Goal: Task Accomplishment & Management: Use online tool/utility

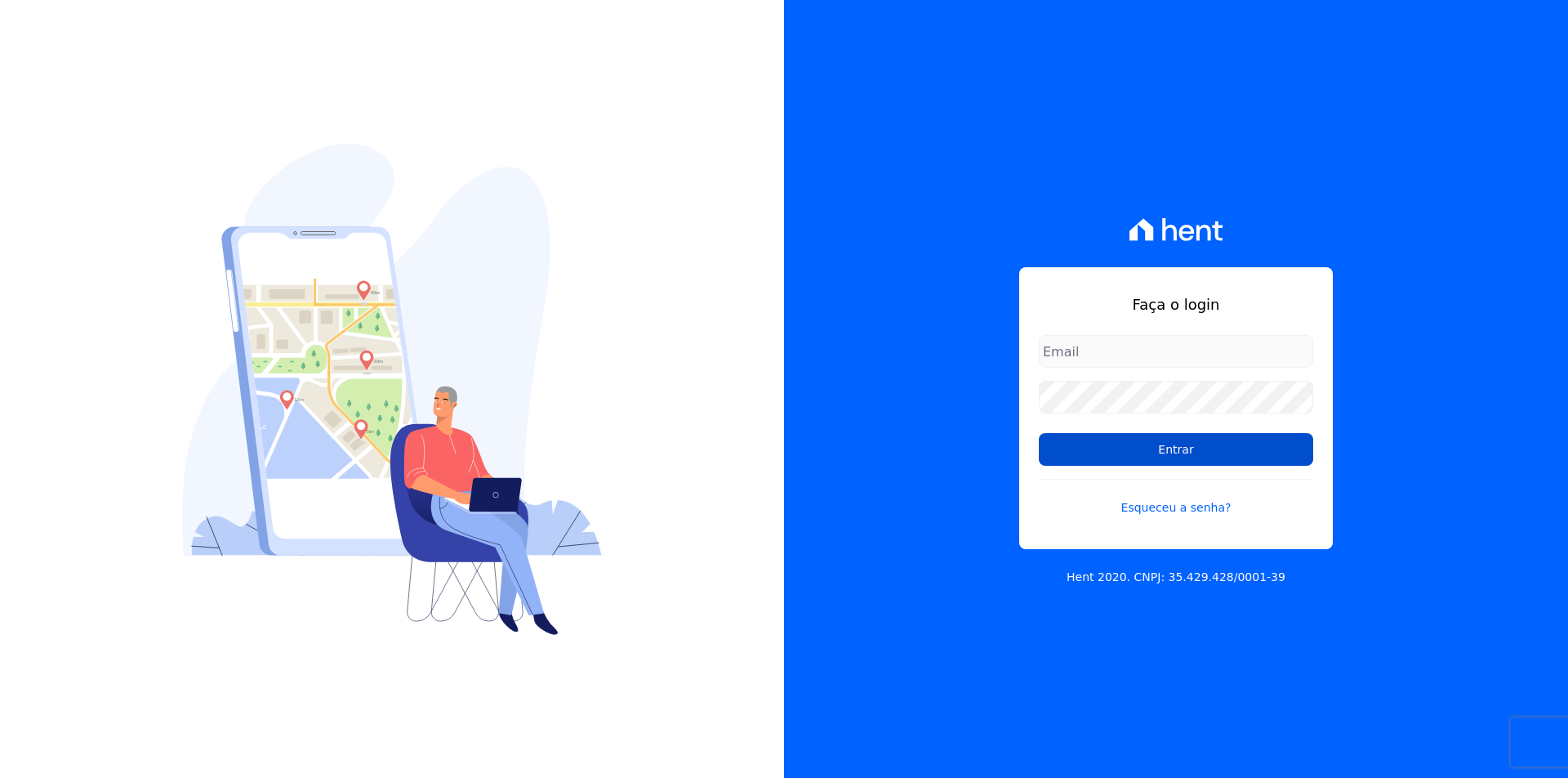
type input "[EMAIL_ADDRESS][DOMAIN_NAME]"
click at [1088, 445] on input "Entrar" at bounding box center [1176, 449] width 274 height 32
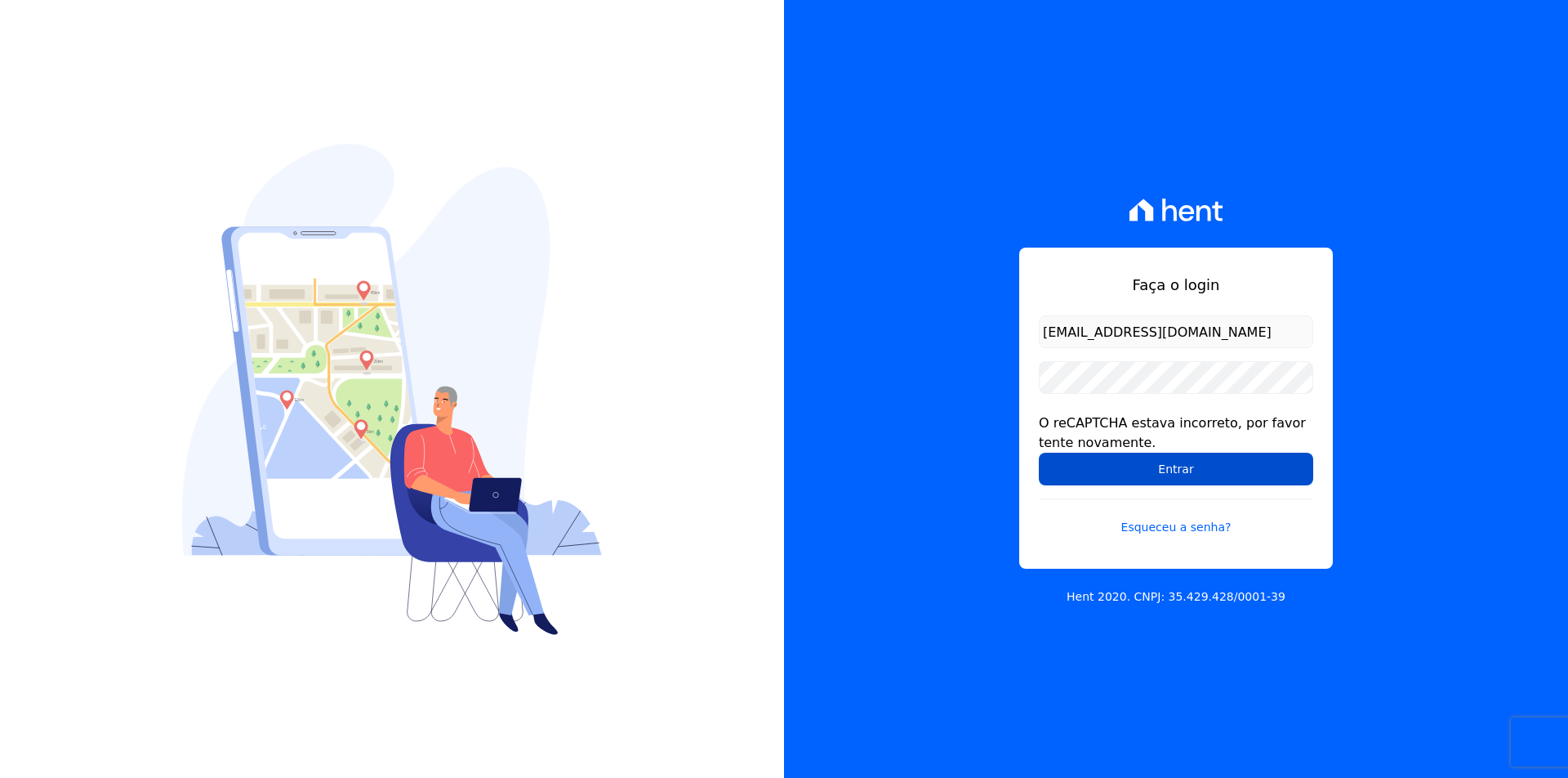
click at [1068, 458] on input "Entrar" at bounding box center [1176, 468] width 274 height 32
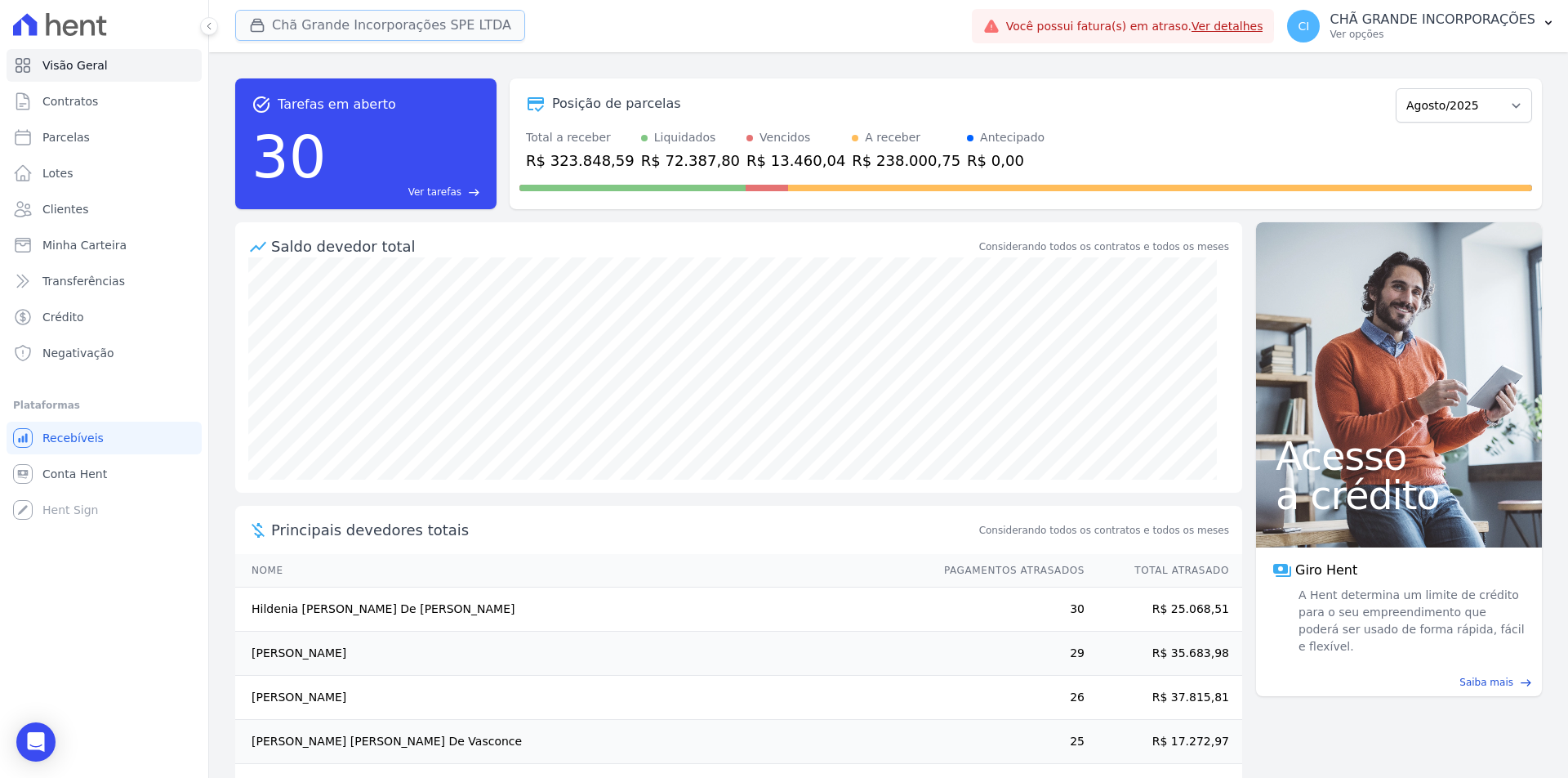
click at [327, 22] on button "Chã Grande Incorporações SPE LTDA" at bounding box center [380, 25] width 290 height 31
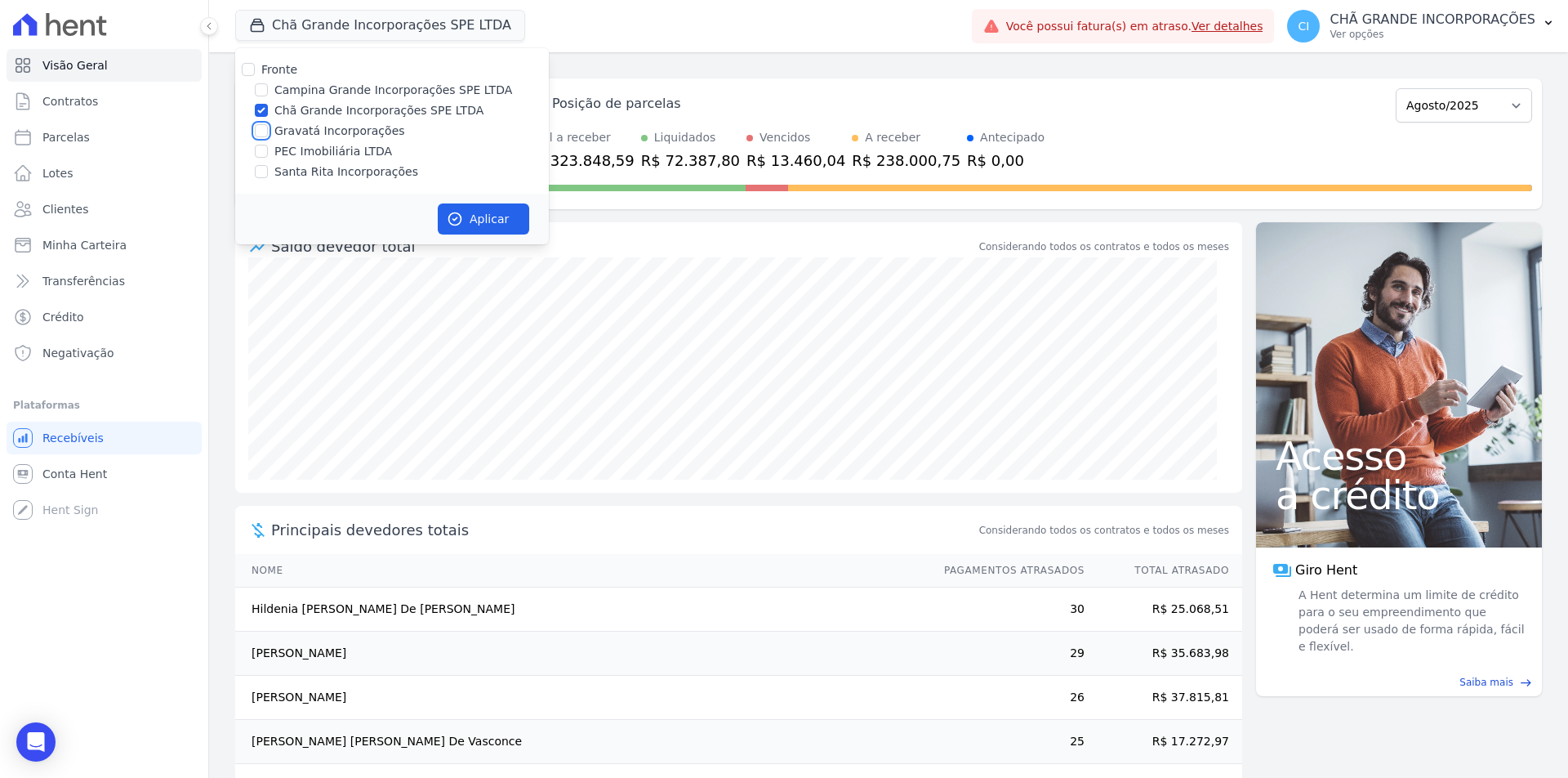
click at [262, 132] on input "Gravatá Incorporações" at bounding box center [261, 131] width 13 height 13
checkbox input "true"
click at [259, 109] on input "Chã Grande Incorporações SPE LTDA" at bounding box center [261, 110] width 13 height 13
checkbox input "false"
click at [499, 237] on div "Aplicar" at bounding box center [392, 218] width 313 height 50
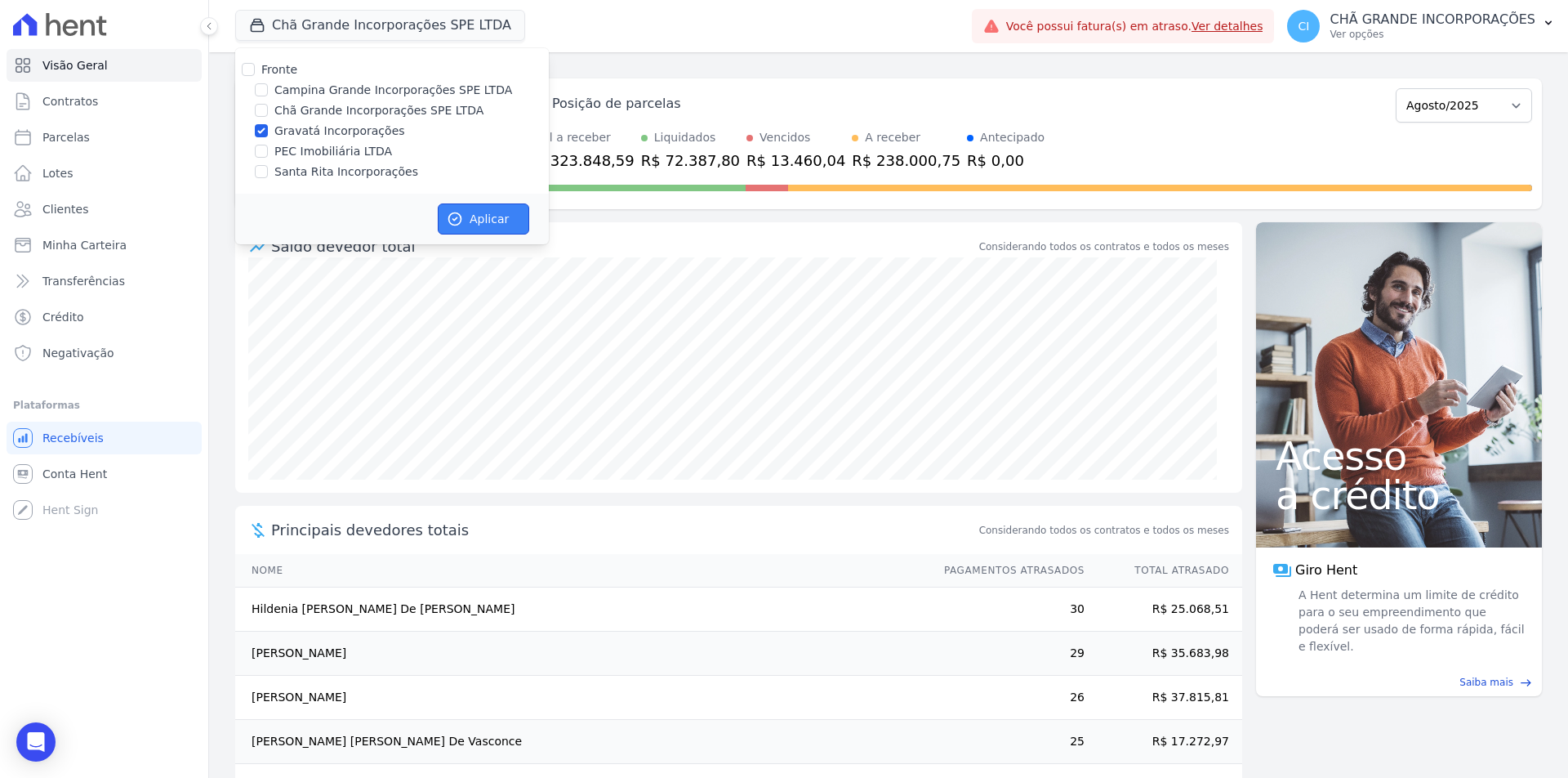
click at [499, 221] on button "Aplicar" at bounding box center [483, 218] width 91 height 31
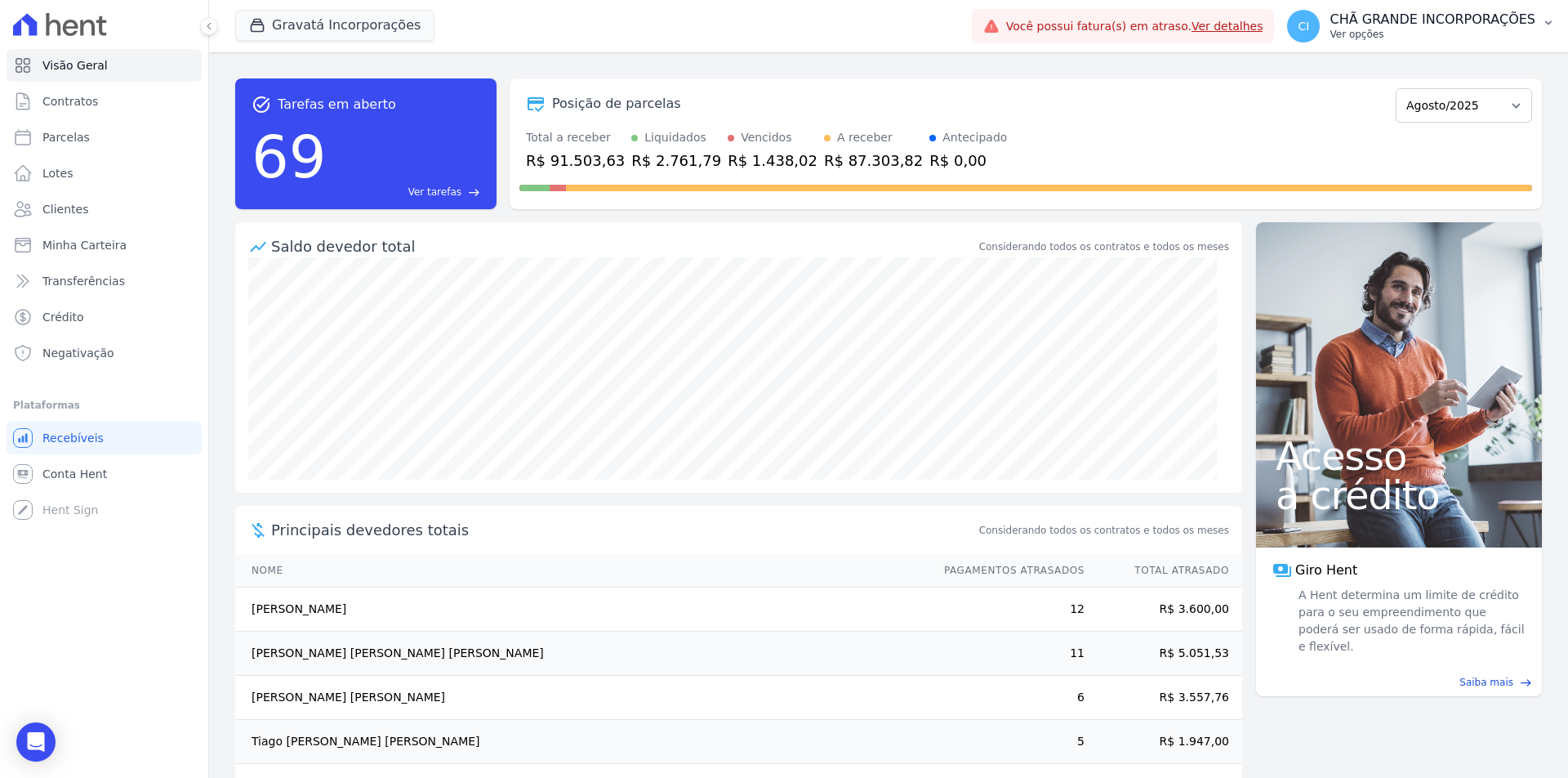
click at [1421, 34] on p "Ver opções" at bounding box center [1432, 34] width 206 height 13
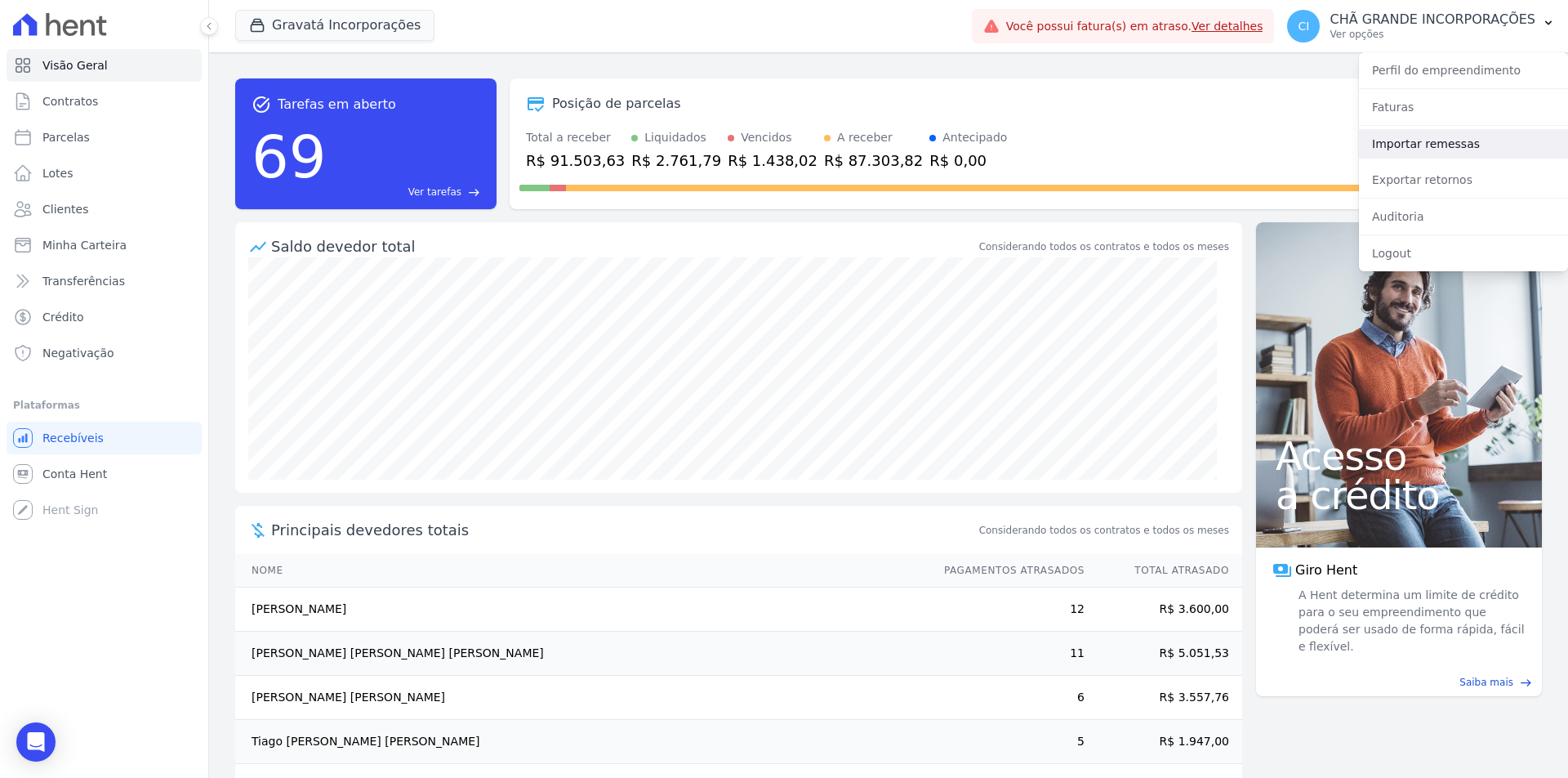
click at [1422, 150] on link "Importar remessas" at bounding box center [1464, 143] width 209 height 29
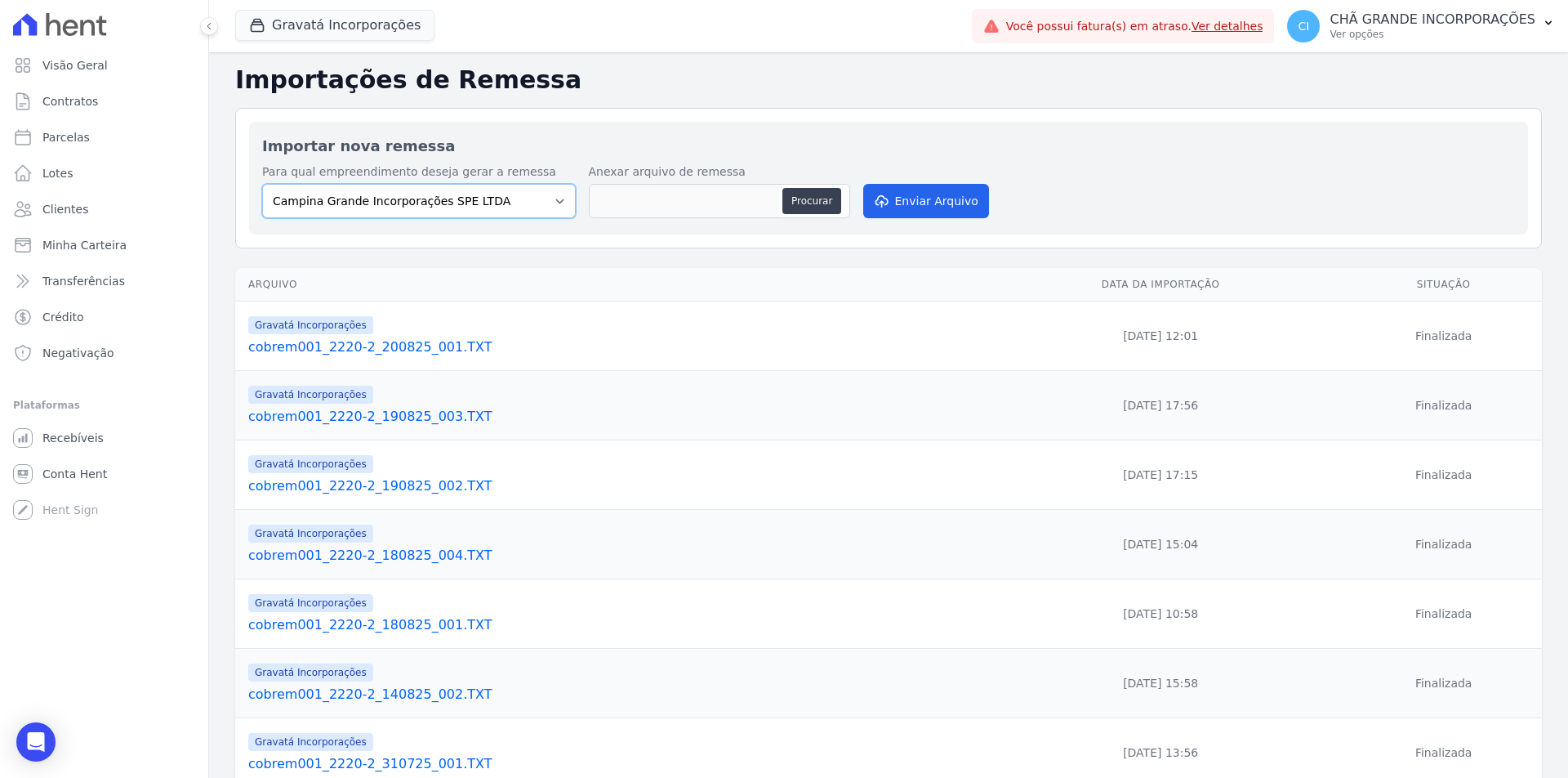
click at [478, 198] on select "Campina Grande Incorporações SPE LTDA Chã Grande Incorporações SPE LTDA Gravatá…" at bounding box center [419, 201] width 313 height 34
select select "5275b983-619f-43ac-95cf-dea9128da5c7"
click at [262, 184] on select "Campina Grande Incorporações SPE LTDA Chã Grande Incorporações SPE LTDA Gravatá…" at bounding box center [419, 201] width 313 height 34
click at [797, 194] on button "Procurar" at bounding box center [812, 201] width 59 height 27
type input "cobrem001_2220-2_200825_002.TXT"
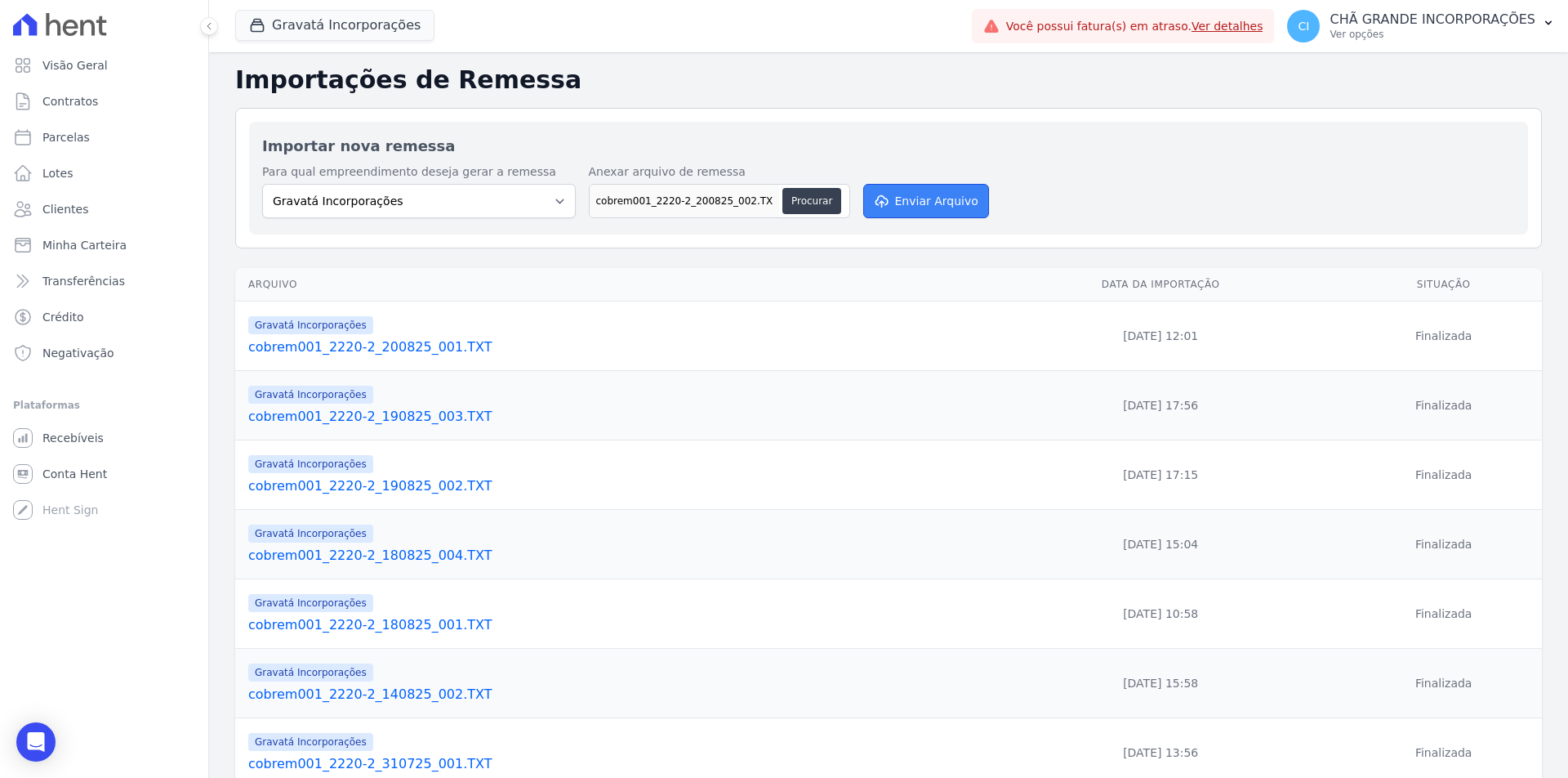
click at [894, 204] on button "Enviar Arquivo" at bounding box center [926, 201] width 125 height 34
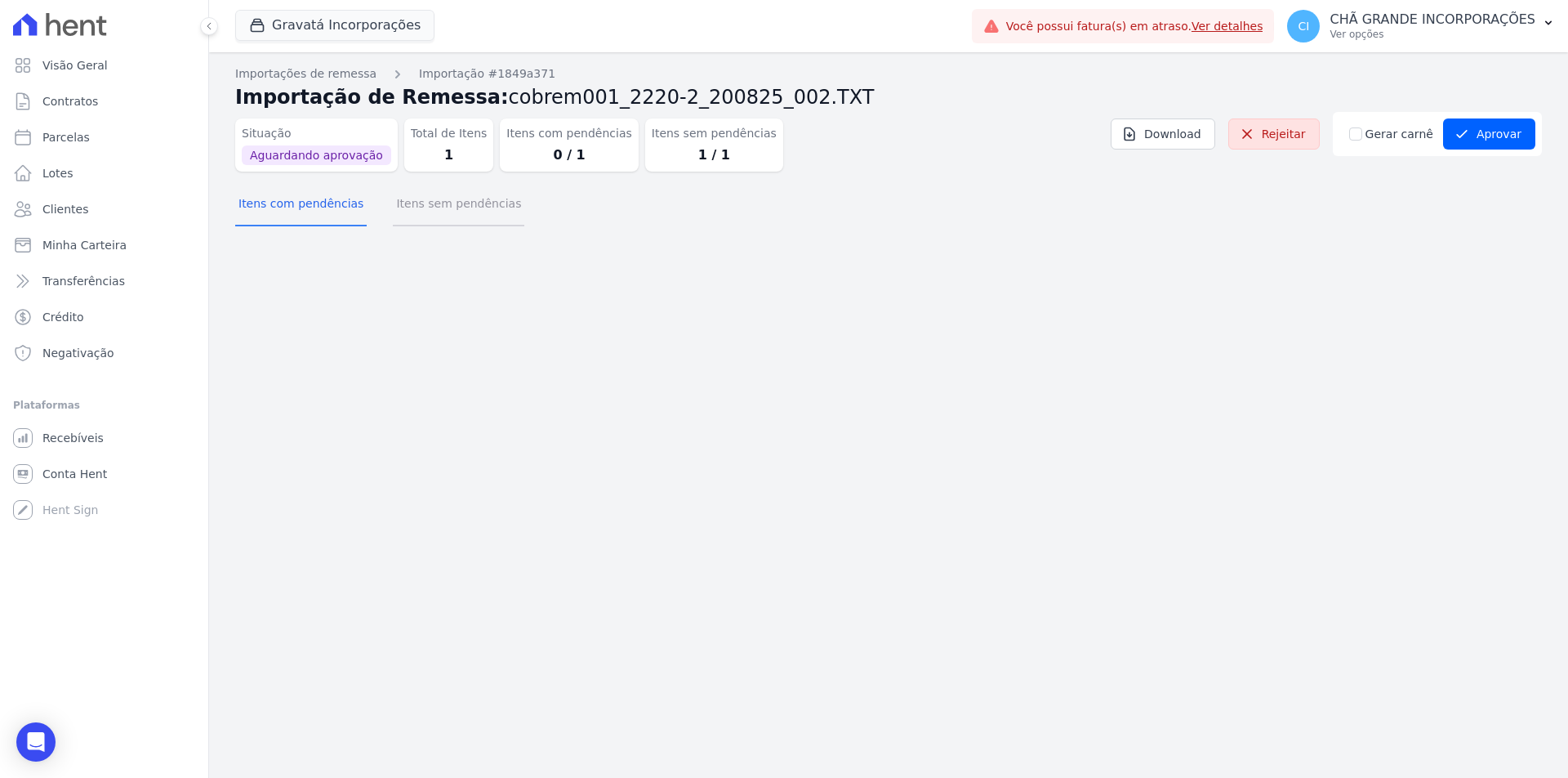
click at [441, 208] on button "Itens sem pendências" at bounding box center [459, 205] width 131 height 43
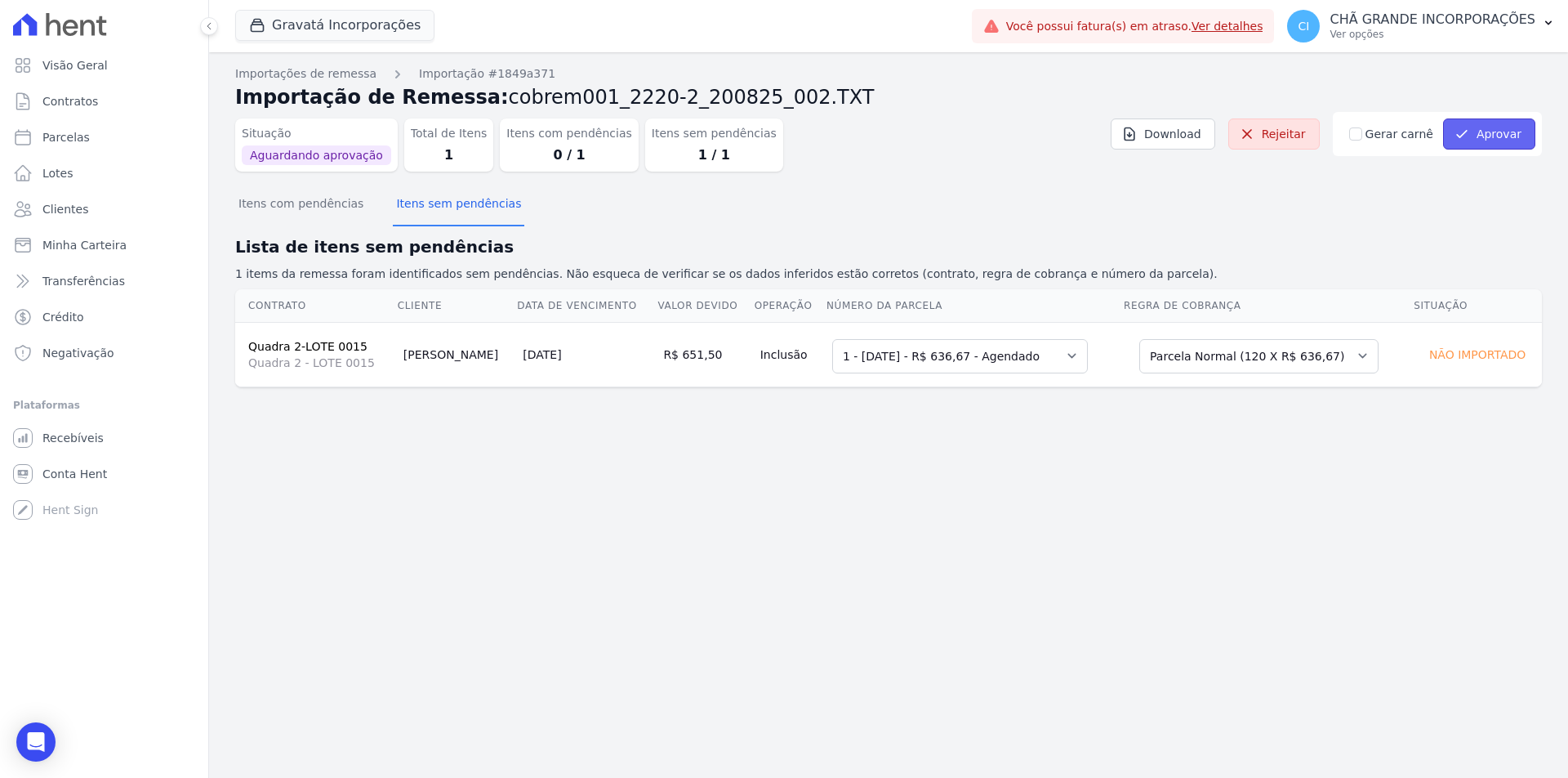
click at [1468, 138] on icon "submit" at bounding box center [1462, 133] width 16 height 16
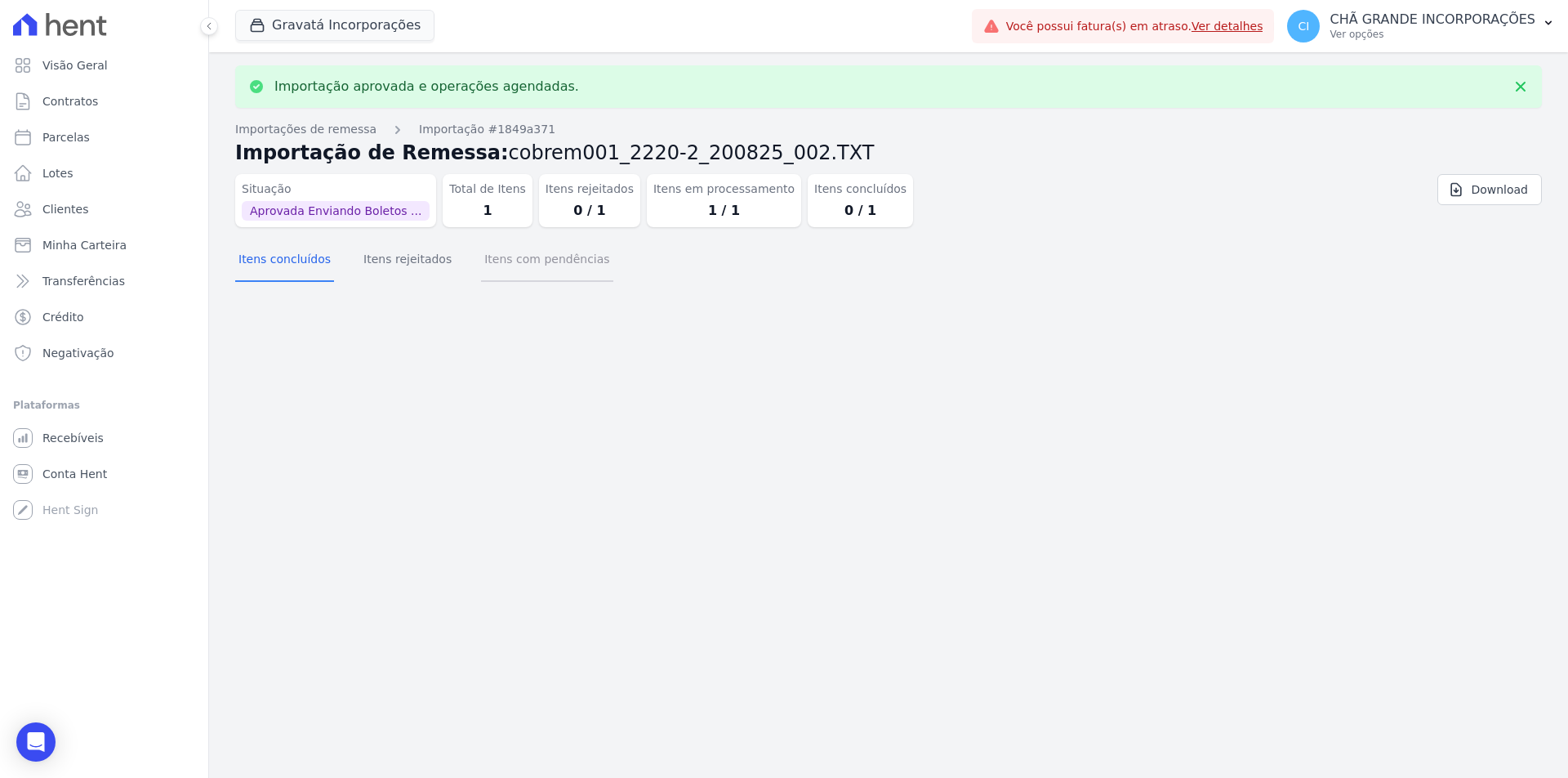
click at [544, 259] on button "Itens com pendências" at bounding box center [547, 260] width 131 height 43
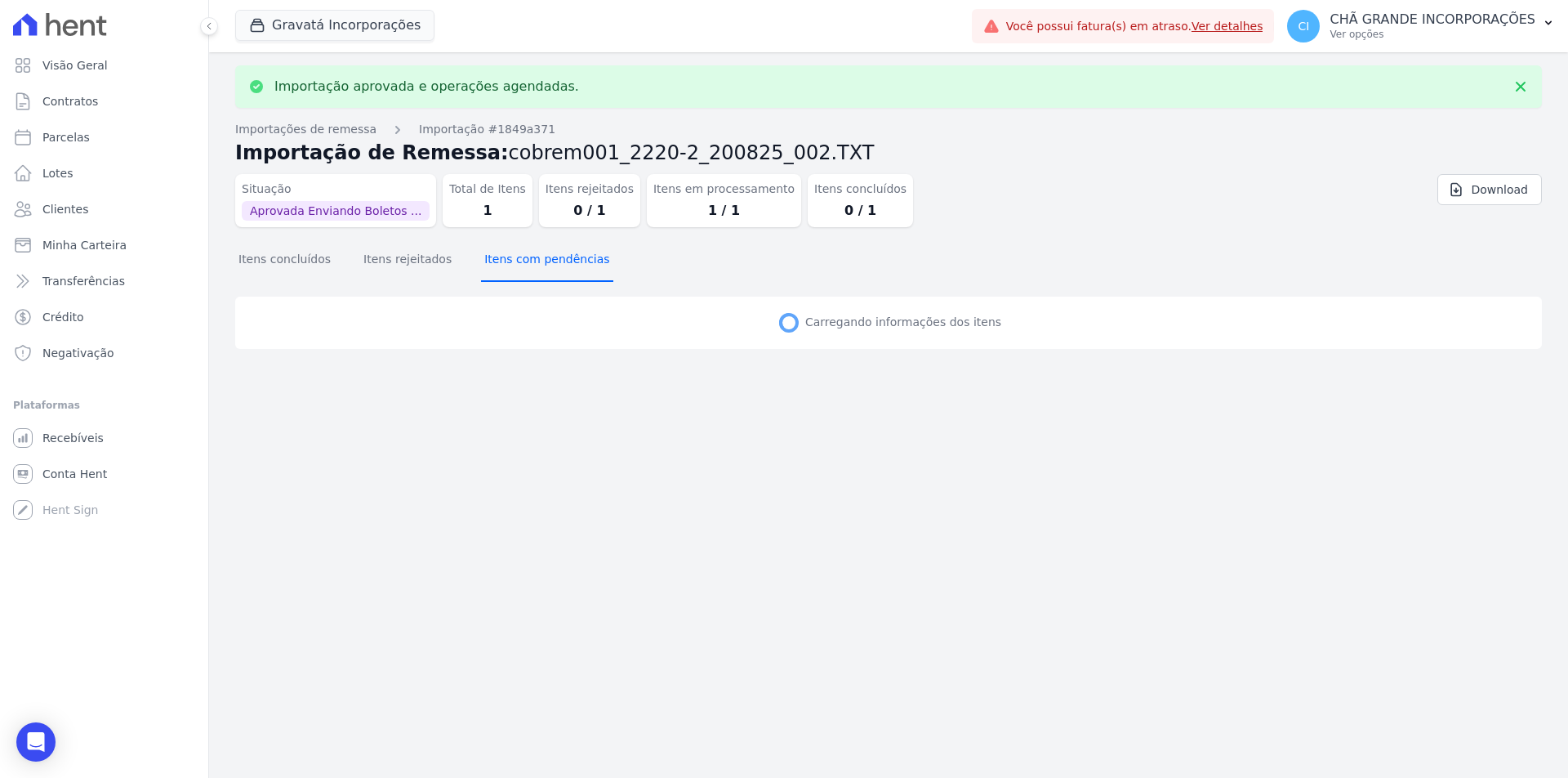
click at [544, 259] on button "Itens com pendências" at bounding box center [547, 260] width 131 height 43
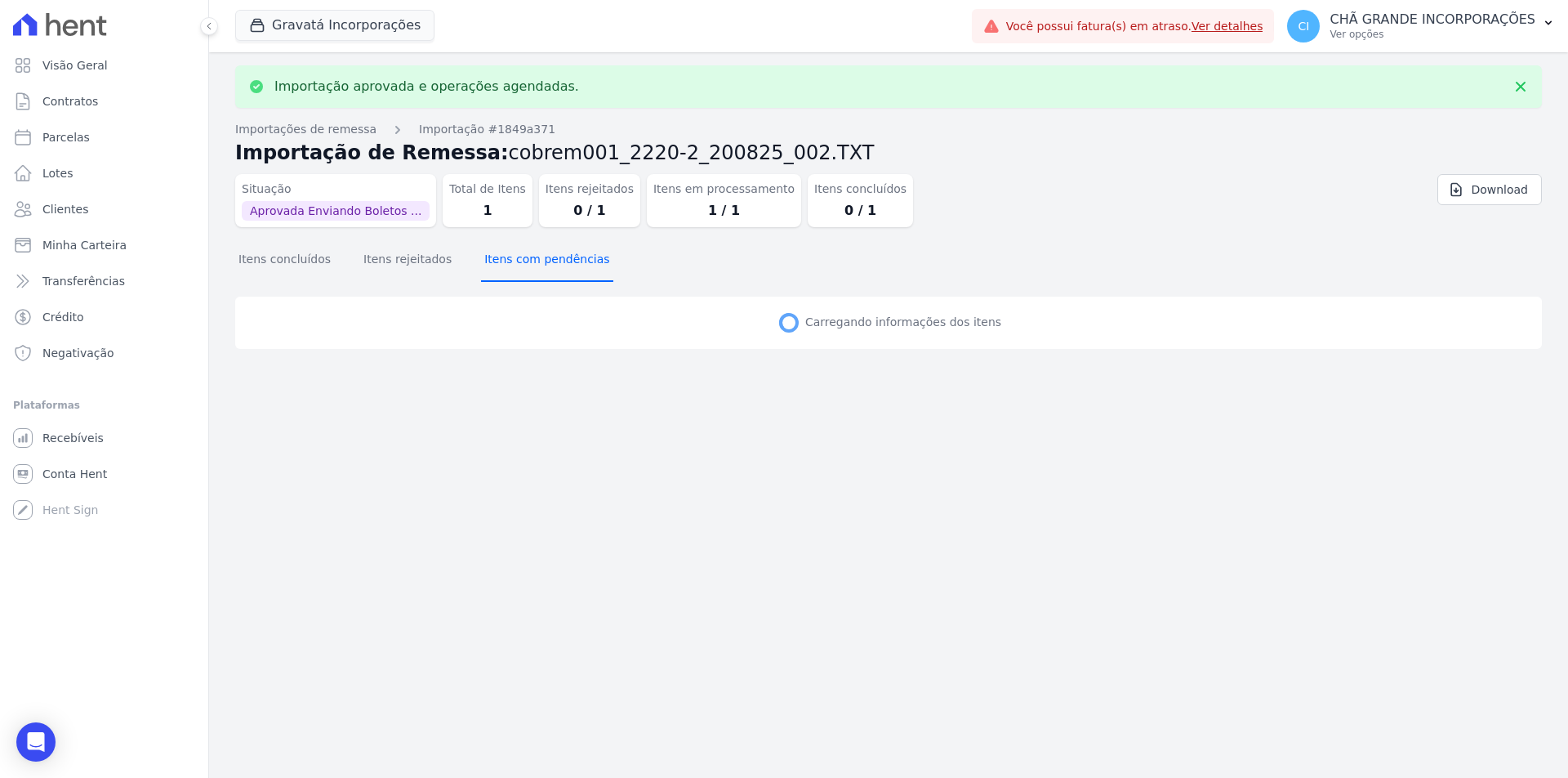
click at [544, 259] on button "Itens com pendências" at bounding box center [547, 260] width 131 height 43
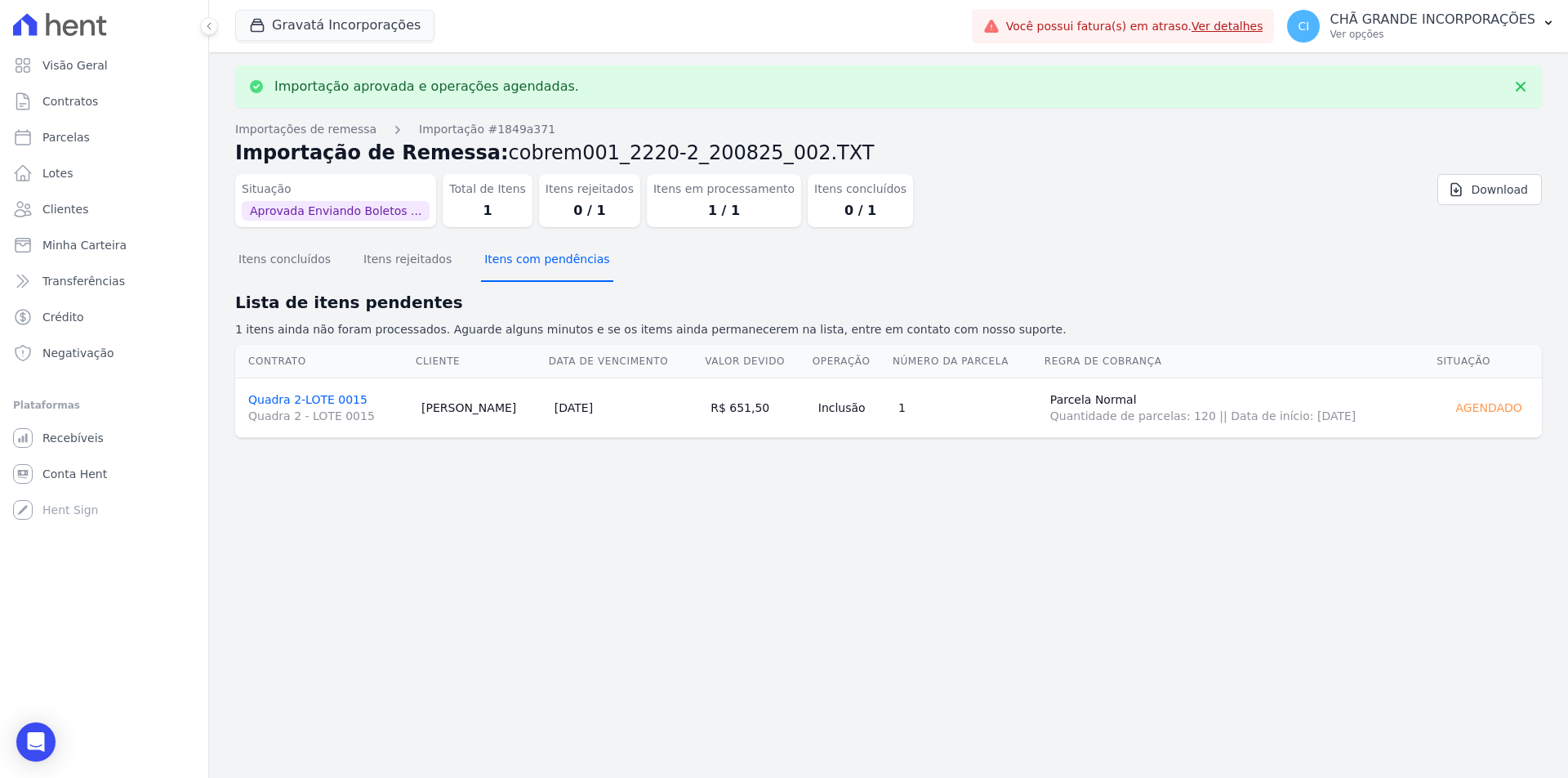
click at [544, 259] on button "Itens com pendências" at bounding box center [547, 260] width 131 height 43
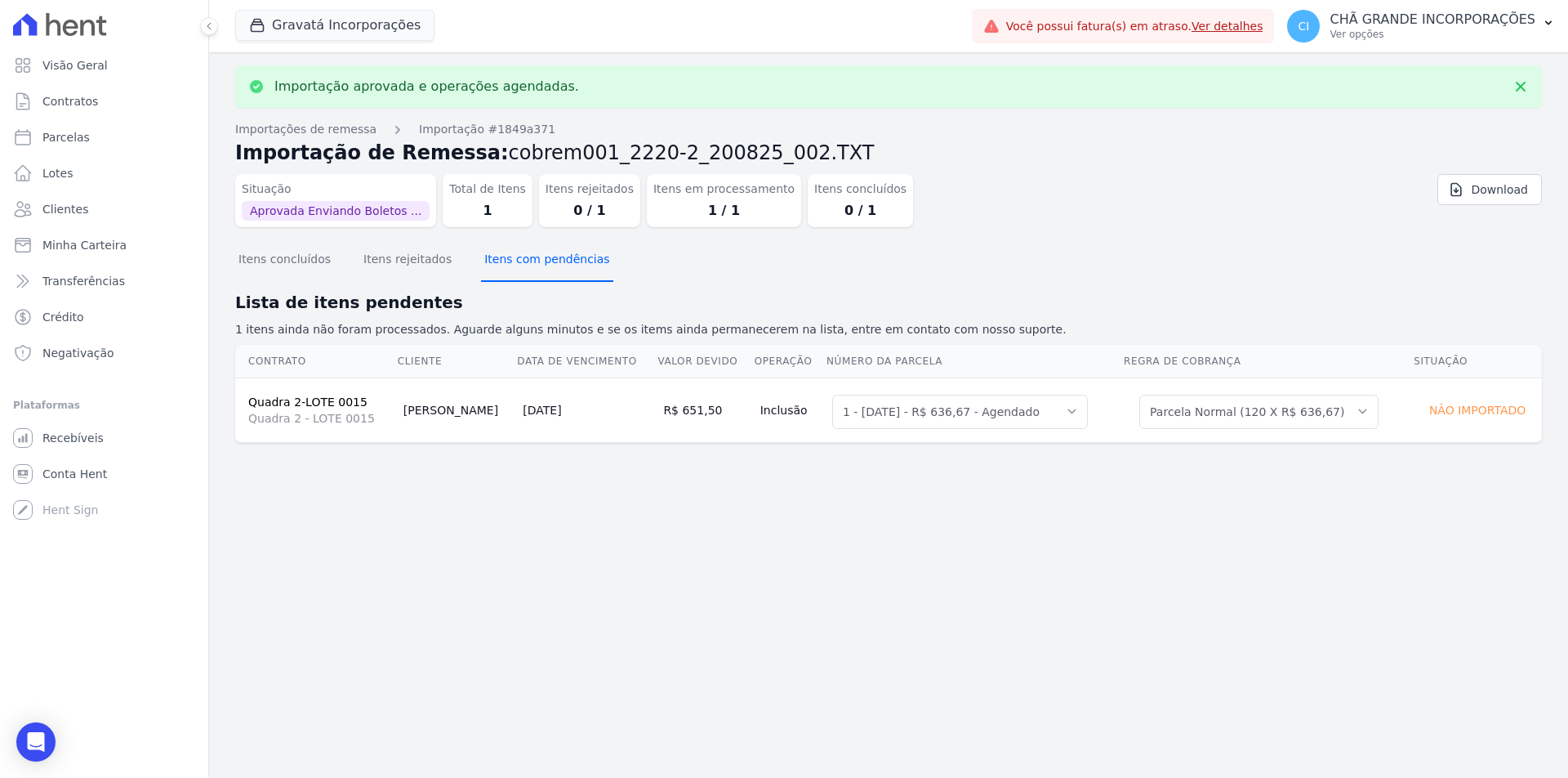
click at [544, 259] on button "Itens com pendências" at bounding box center [547, 260] width 131 height 43
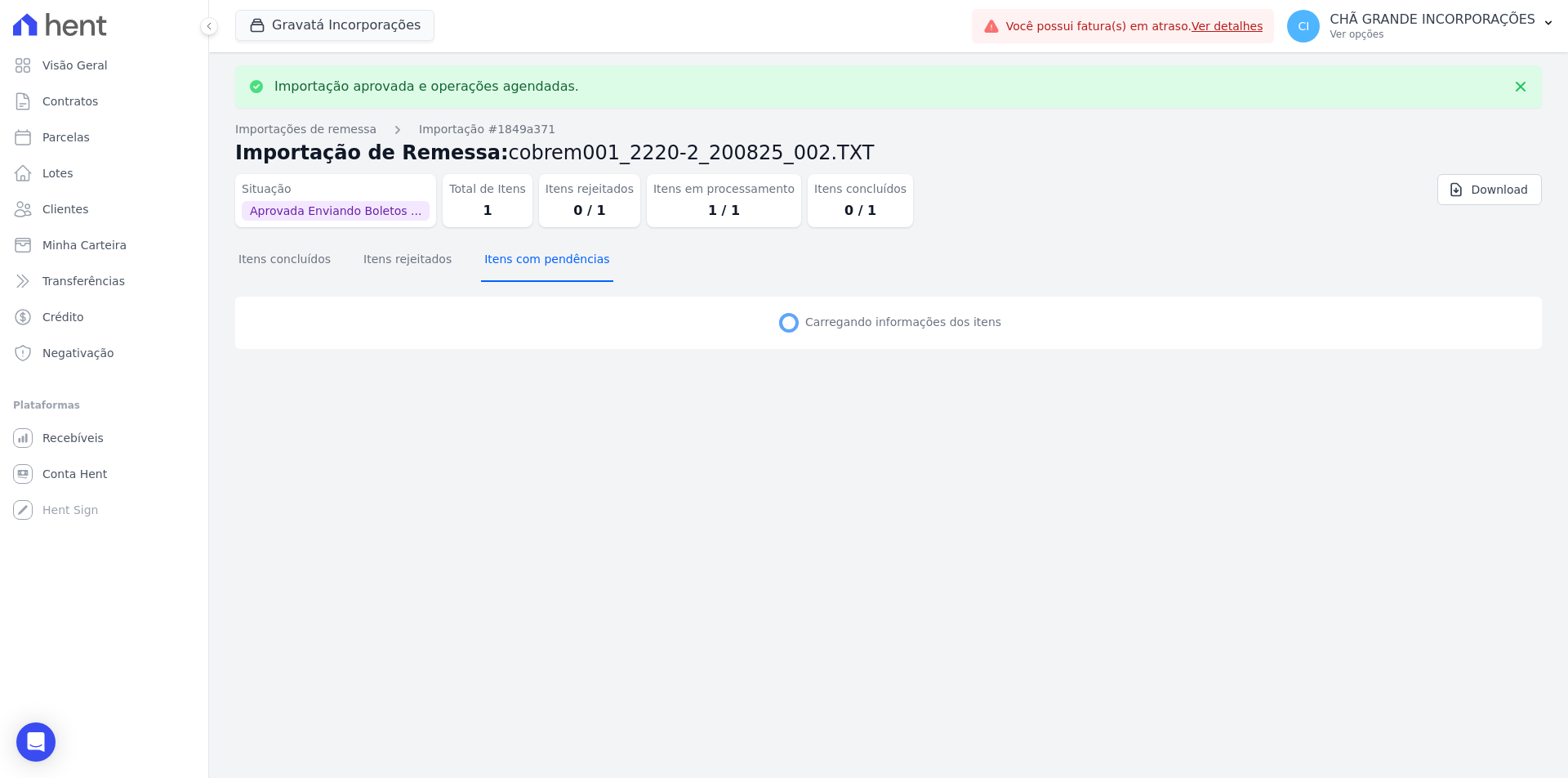
click at [544, 259] on button "Itens com pendências" at bounding box center [547, 260] width 131 height 43
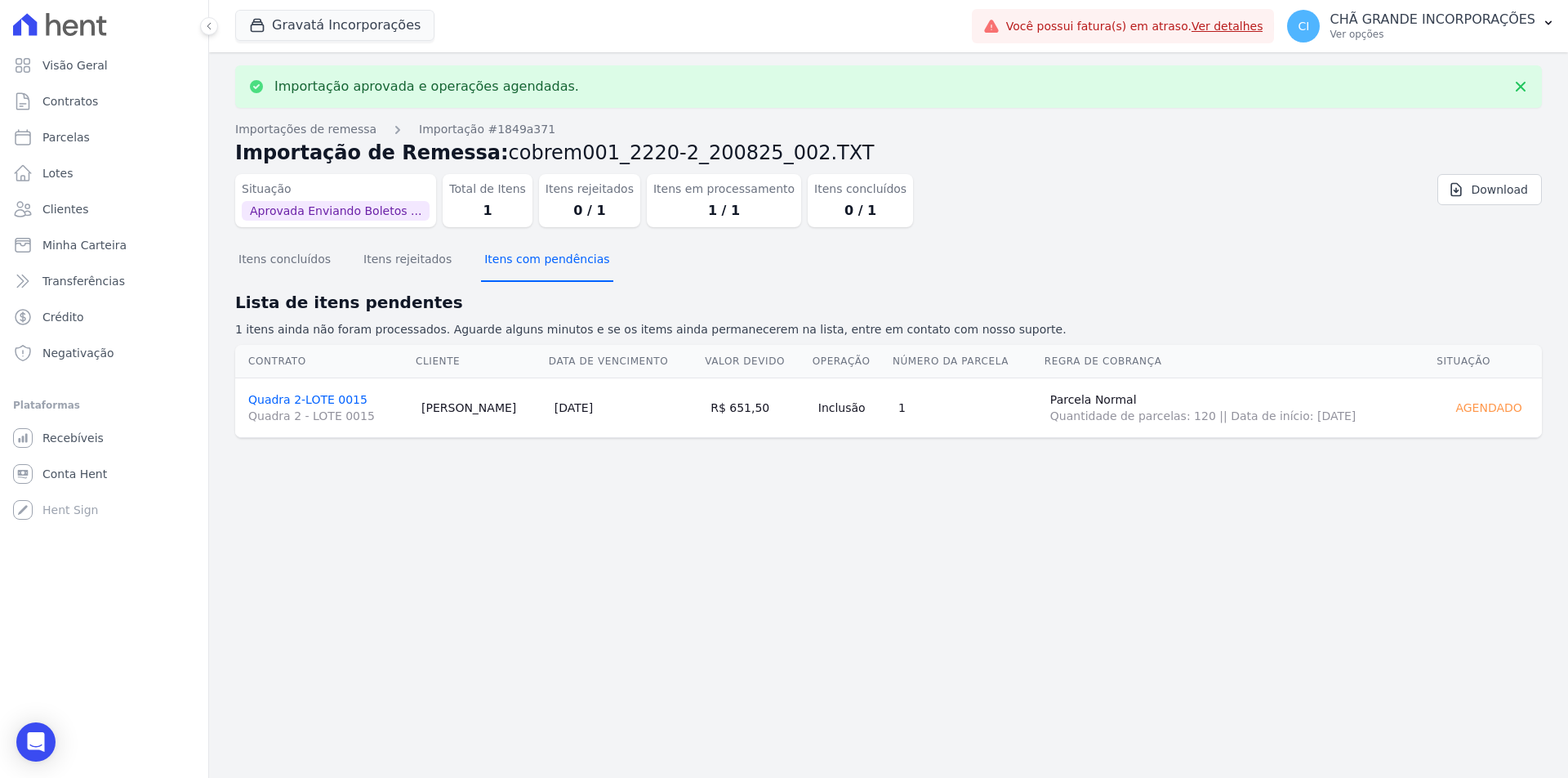
click at [544, 259] on button "Itens com pendências" at bounding box center [547, 260] width 131 height 43
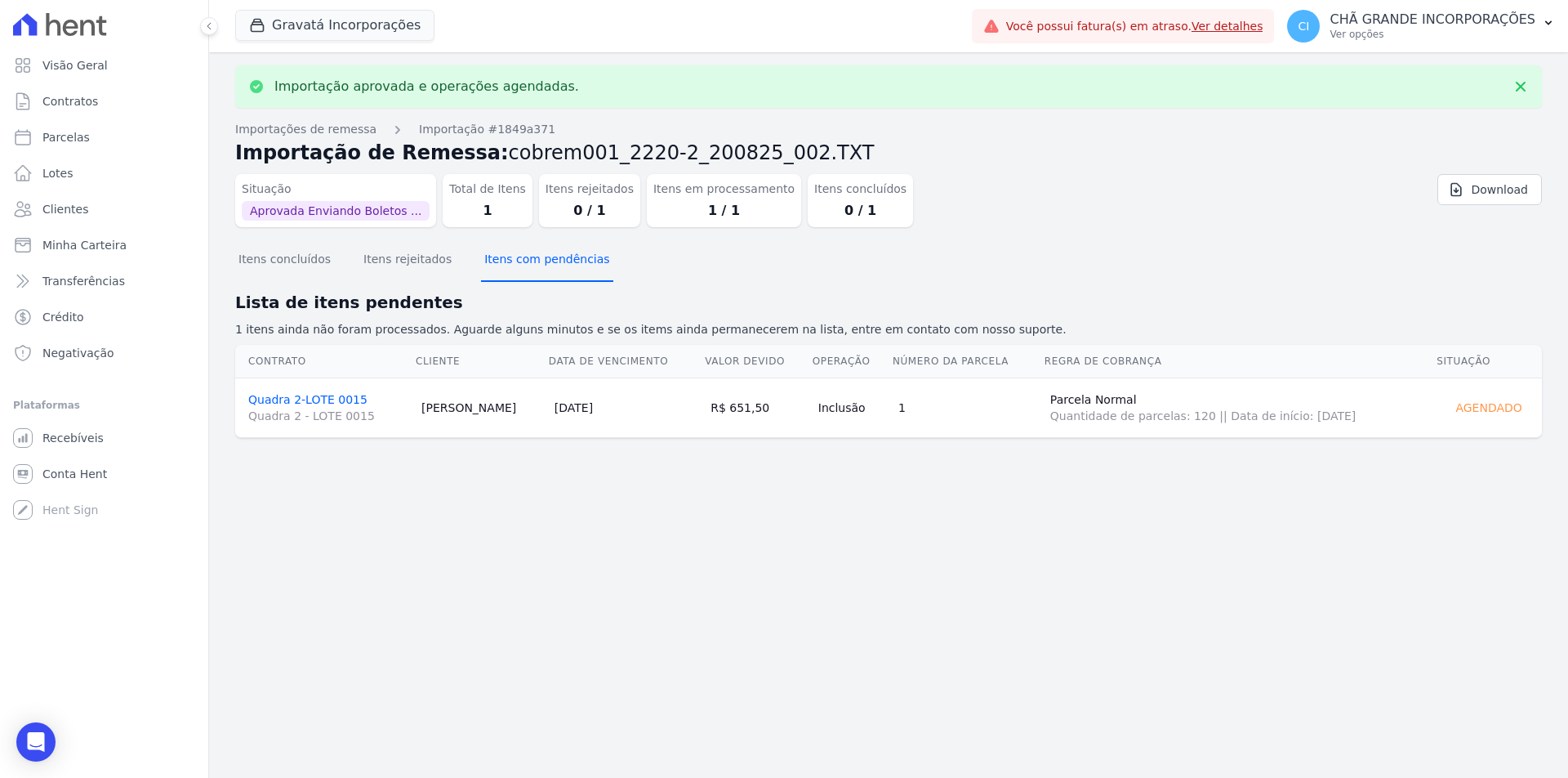
click at [544, 259] on button "Itens com pendências" at bounding box center [547, 260] width 131 height 43
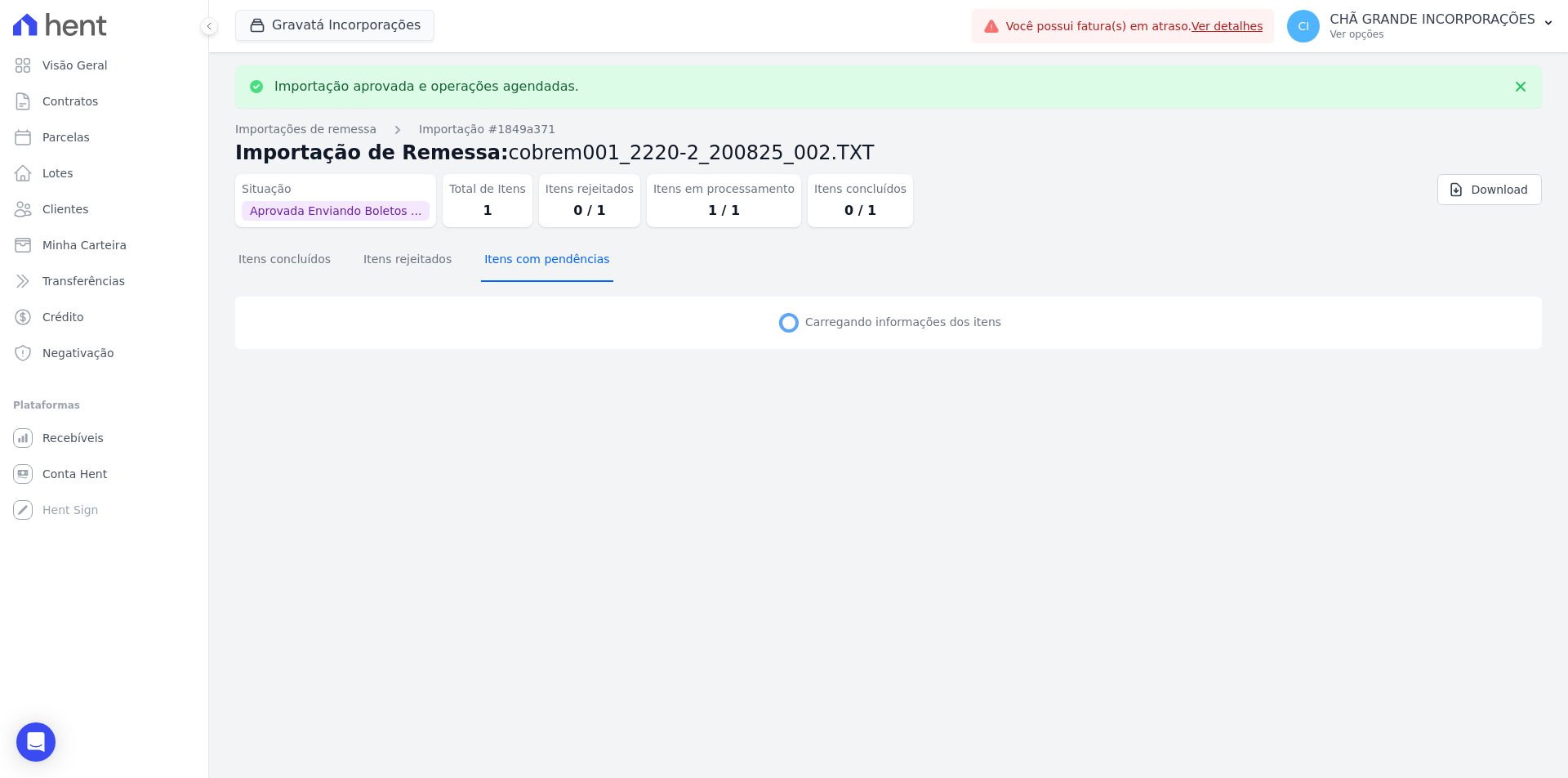
click at [544, 259] on button "Itens com pendências" at bounding box center [547, 260] width 131 height 43
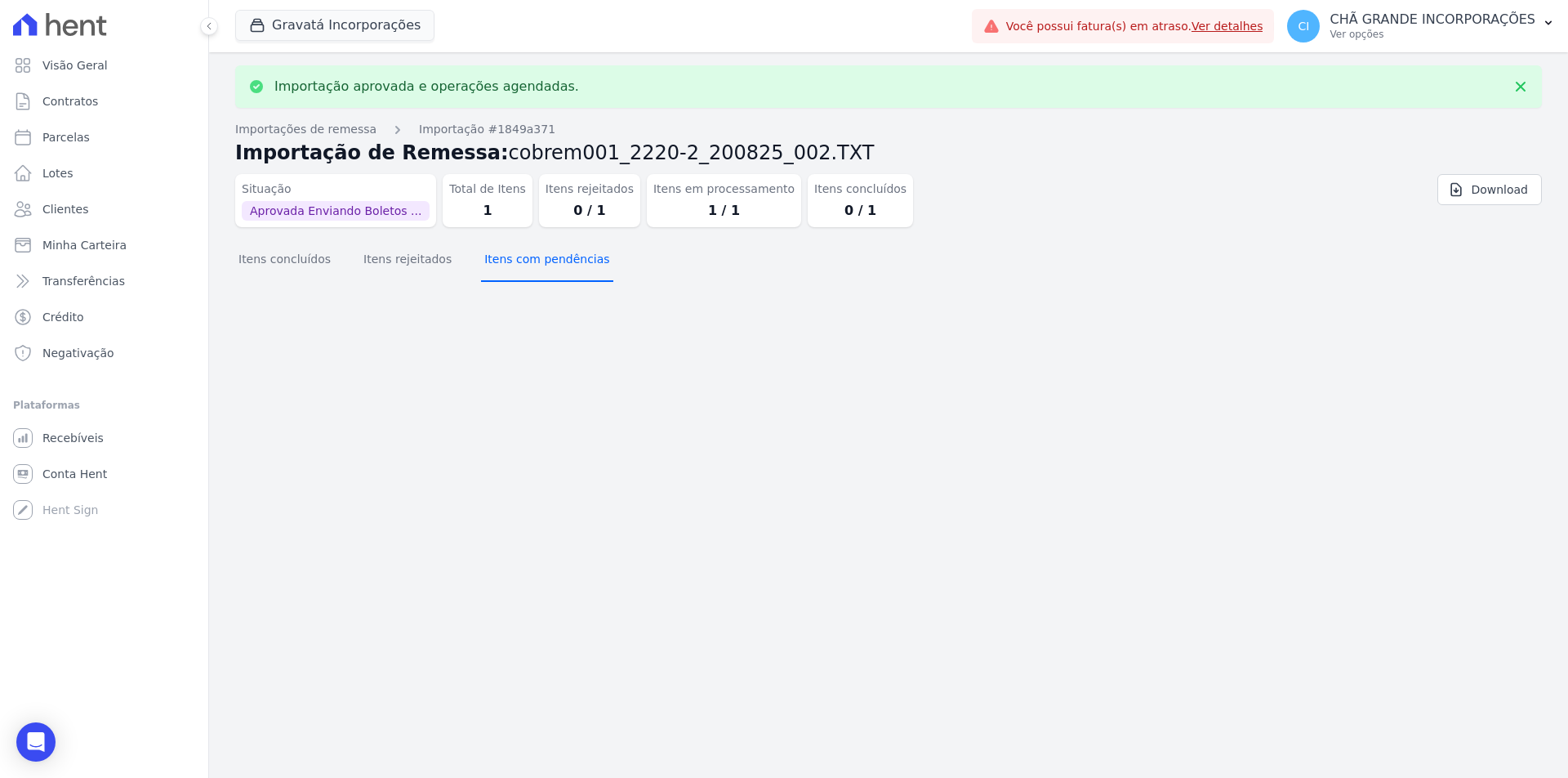
click at [544, 259] on button "Itens com pendências" at bounding box center [547, 260] width 131 height 43
click at [545, 259] on button "Itens com pendências" at bounding box center [547, 260] width 131 height 43
click at [273, 265] on div "Importação aprovada e operações agendadas. Importações de remessa Importação #1…" at bounding box center [888, 415] width 1359 height 726
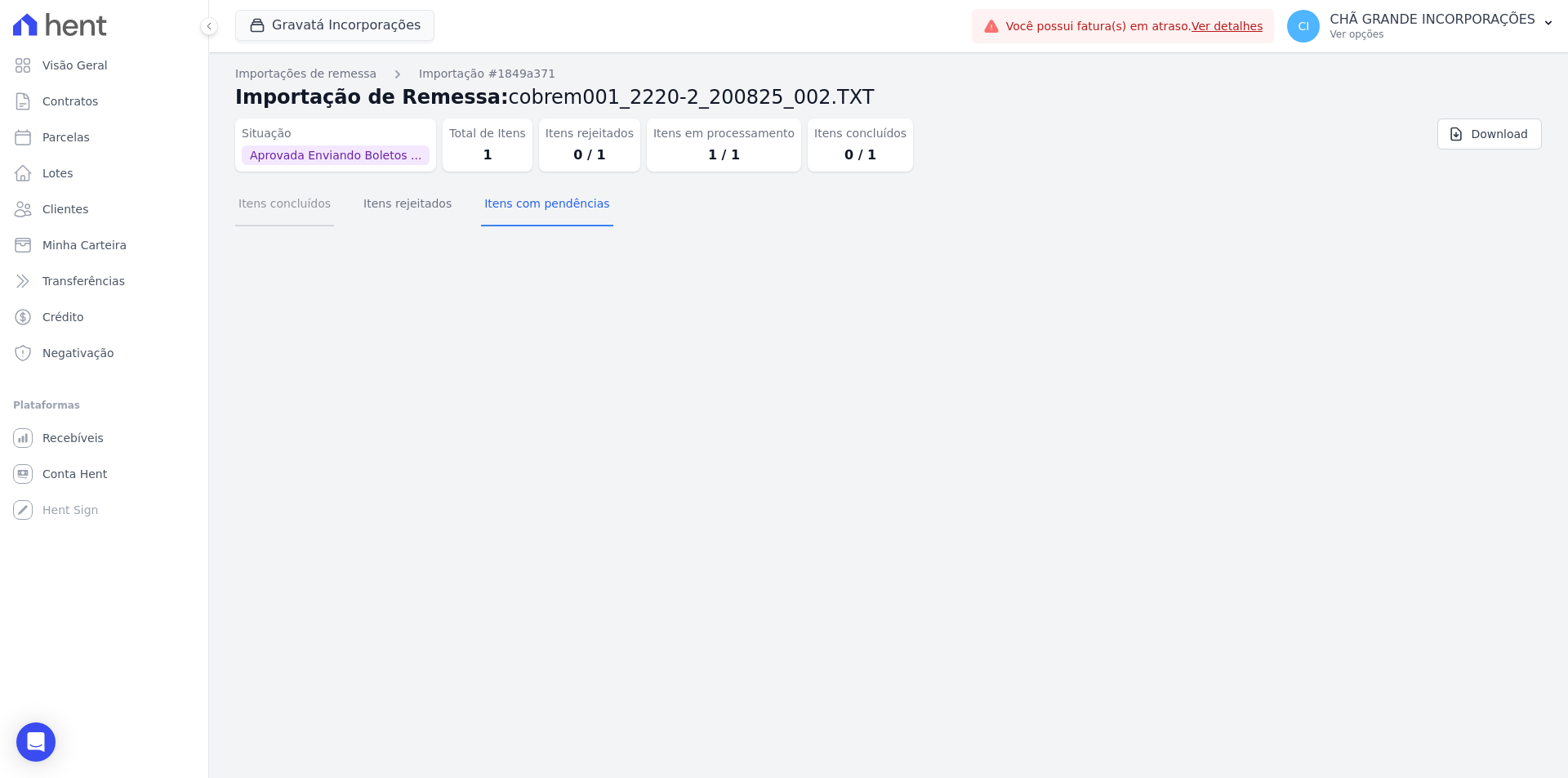
click at [290, 191] on button "Itens concluídos" at bounding box center [285, 205] width 99 height 43
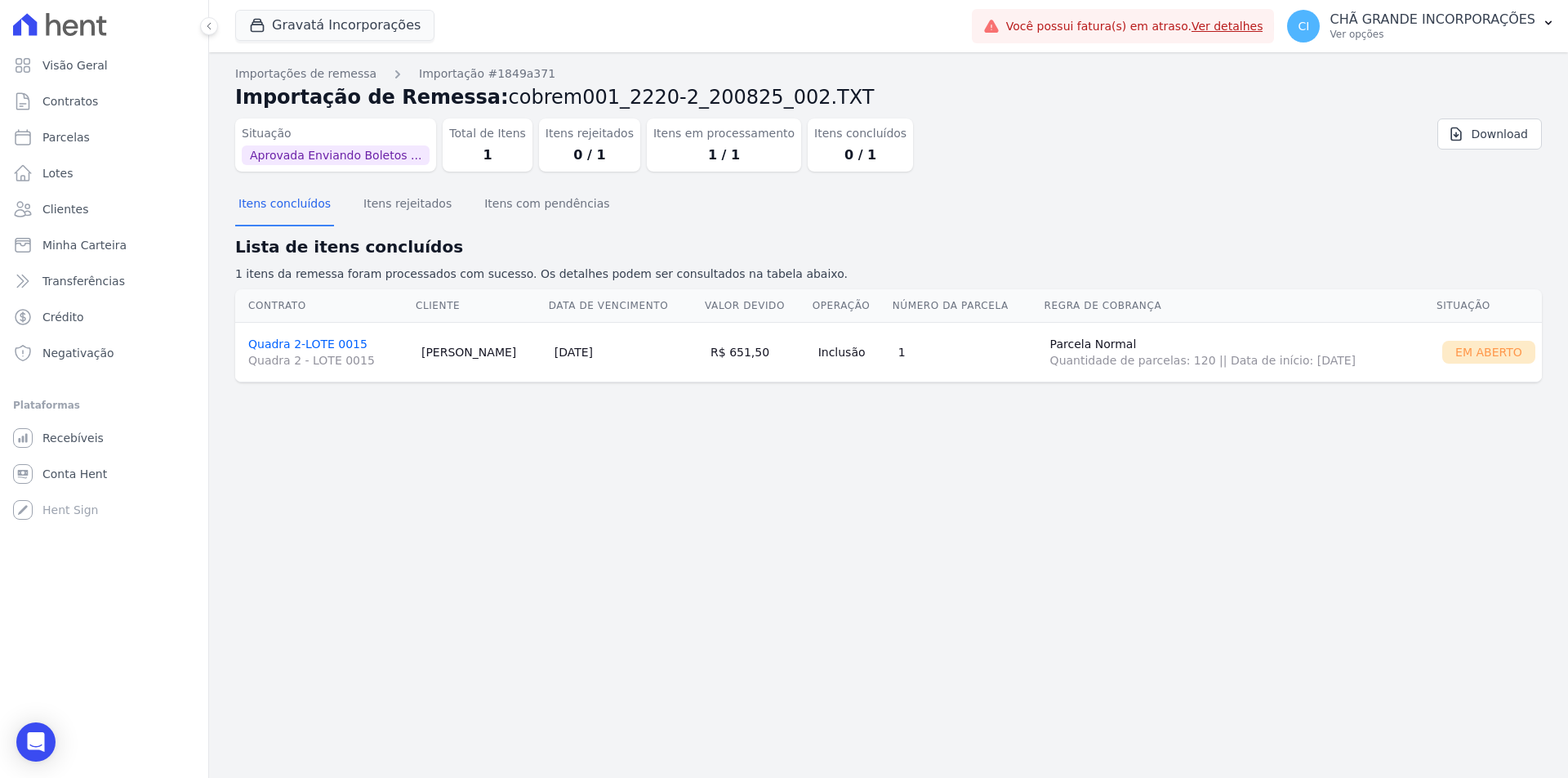
click at [312, 341] on link "Quadra 2-LOTE 0015 Quadra 2 - LOTE 0015" at bounding box center [328, 352] width 161 height 31
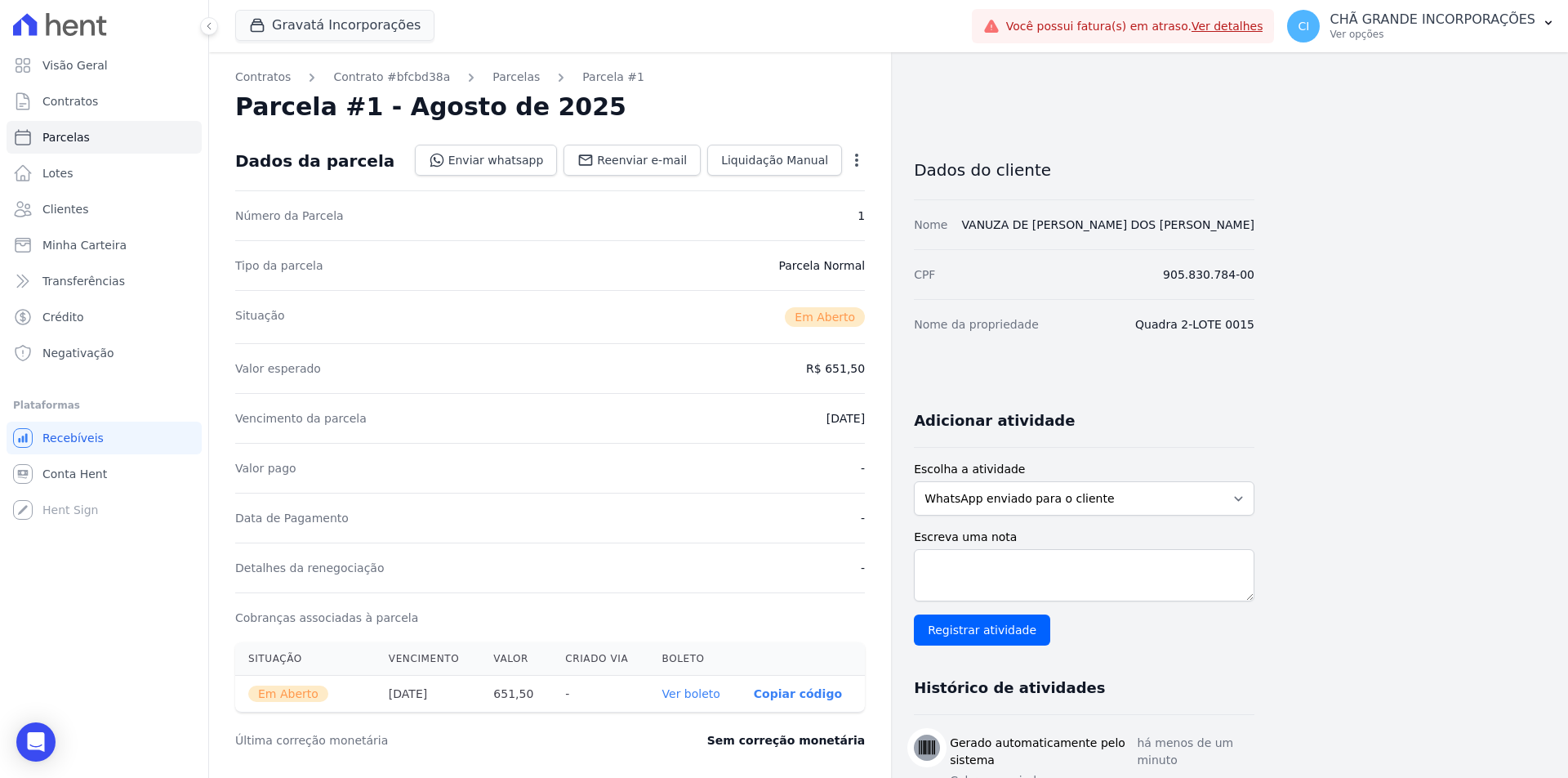
click at [685, 692] on link "Ver boleto" at bounding box center [690, 693] width 58 height 13
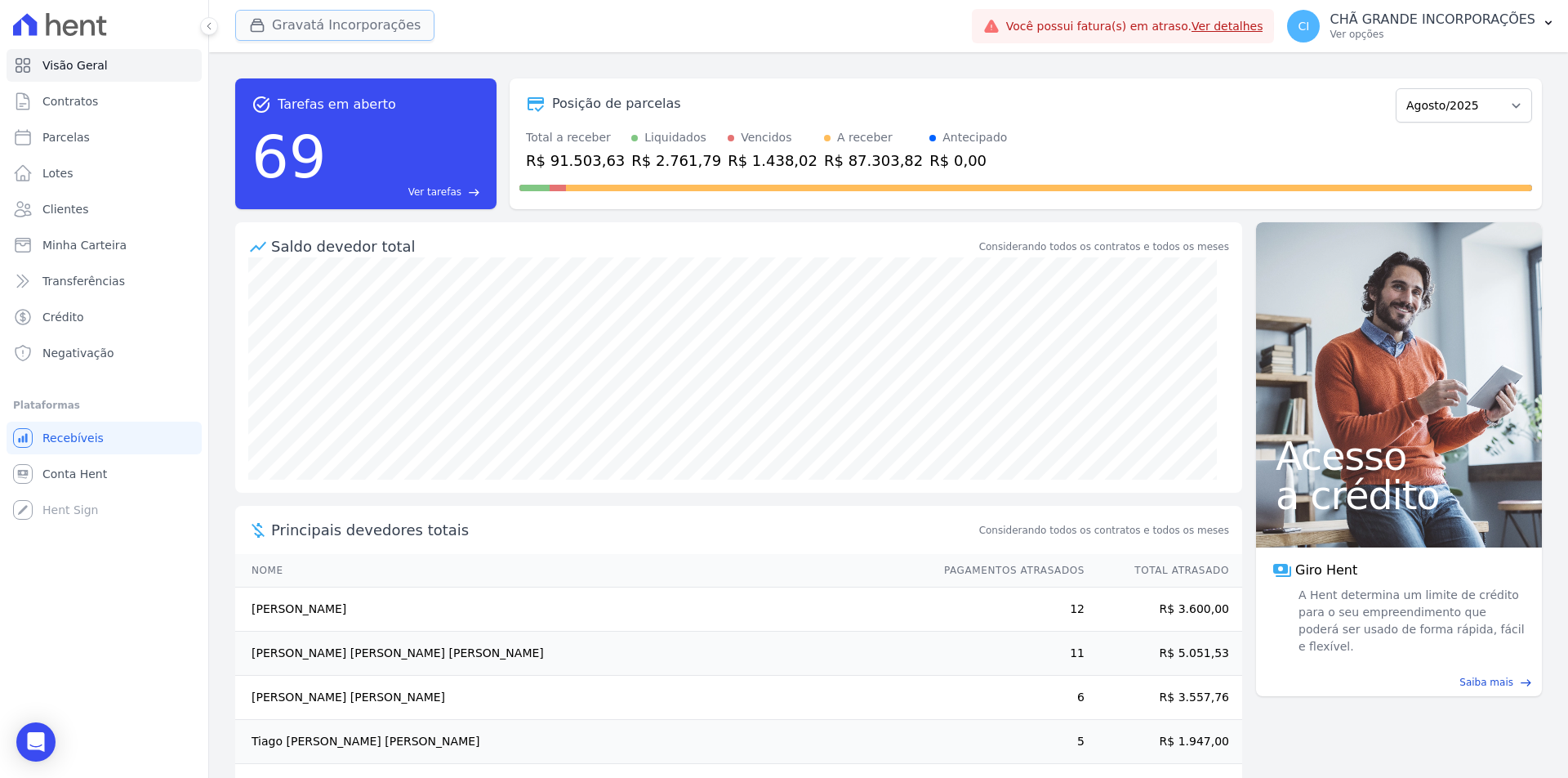
click at [343, 28] on button "Gravatá Incorporações" at bounding box center [335, 25] width 199 height 31
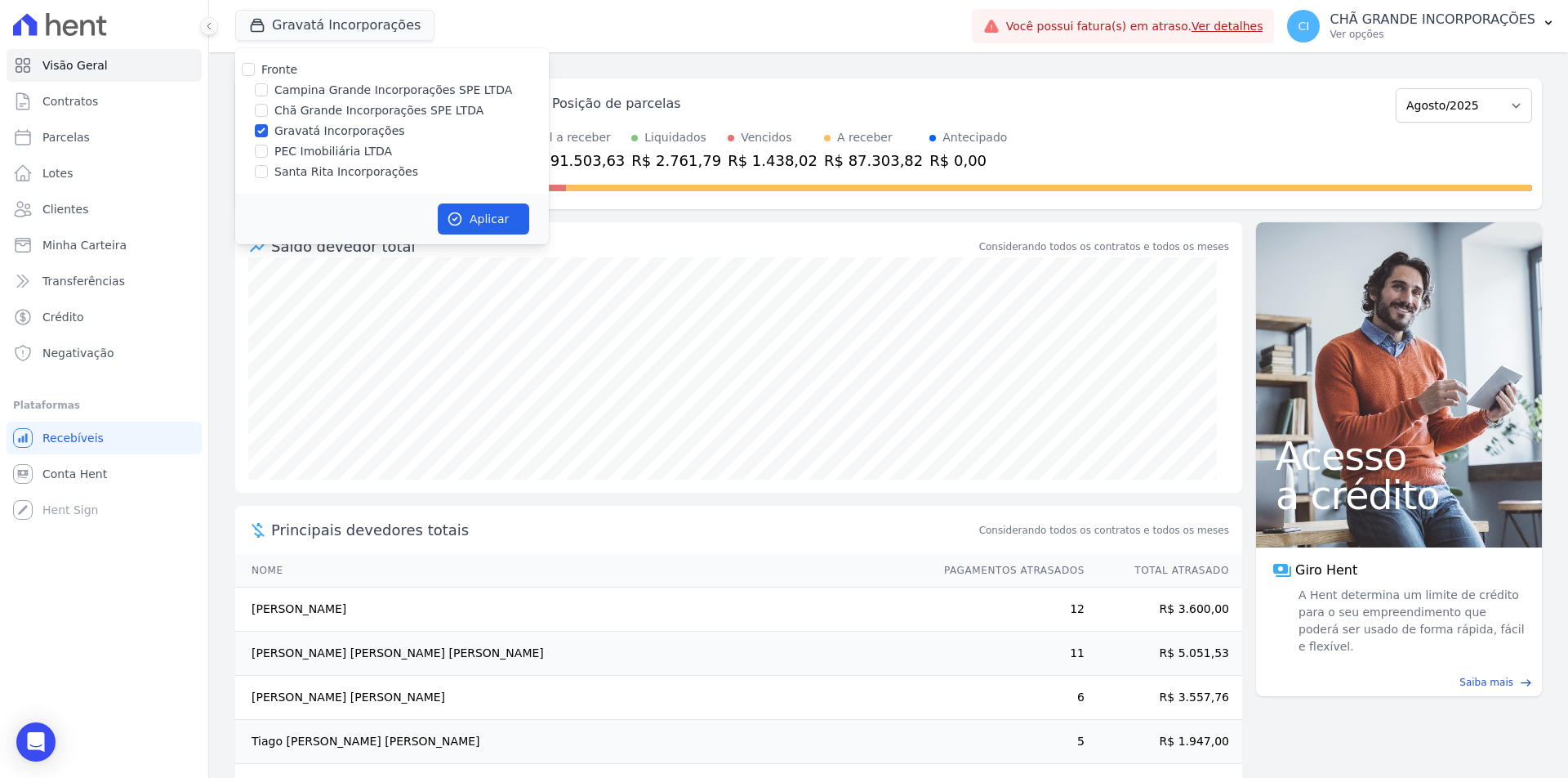
click at [303, 85] on label "Campina Grande Incorporações SPE LTDA" at bounding box center [393, 90] width 237 height 17
click at [268, 85] on input "Campina Grande Incorporações SPE LTDA" at bounding box center [261, 90] width 13 height 13
checkbox input "true"
click at [264, 130] on input "Gravatá Incorporações" at bounding box center [261, 131] width 13 height 13
checkbox input "false"
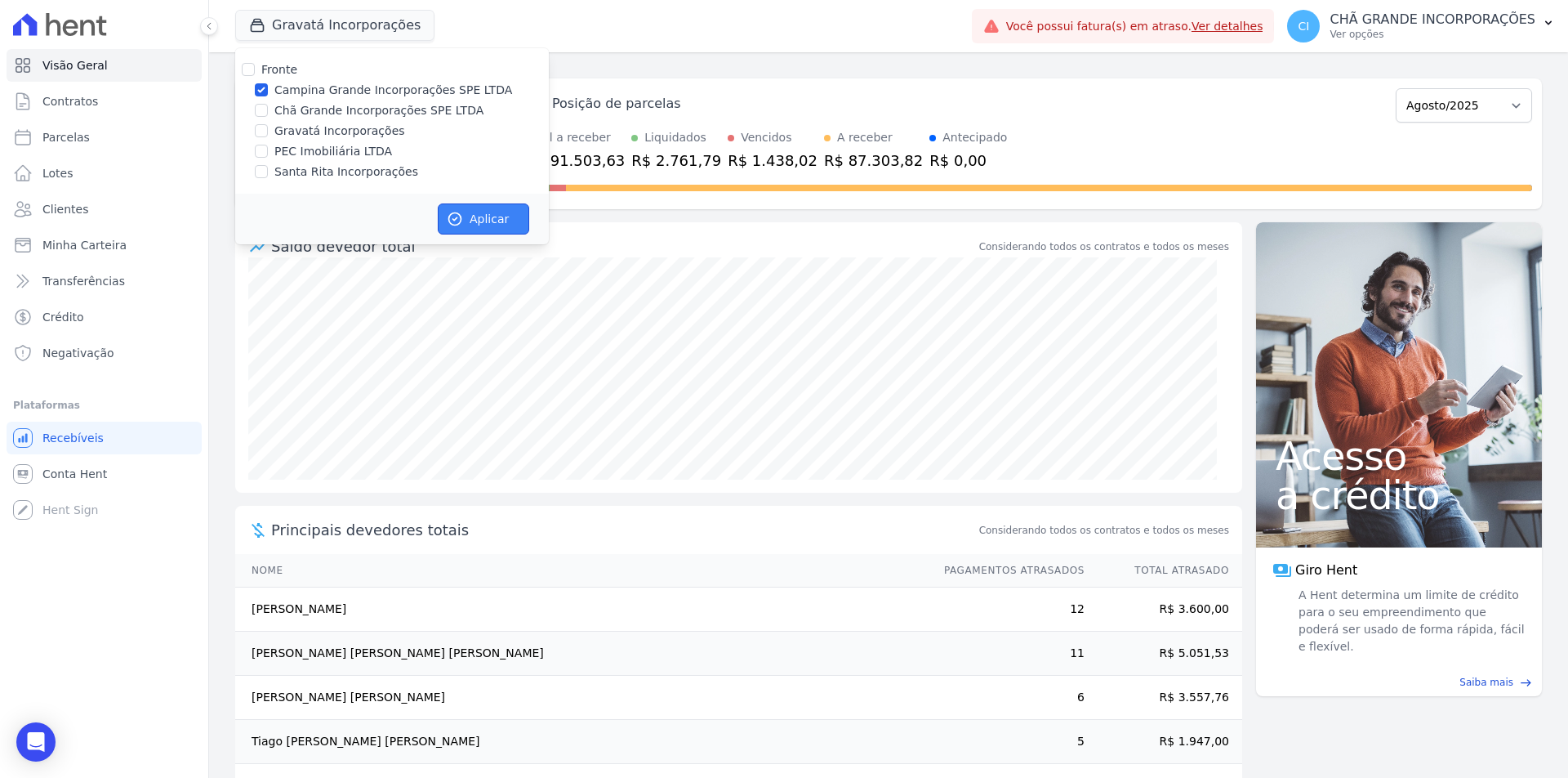
click at [460, 208] on button "Aplicar" at bounding box center [483, 218] width 91 height 31
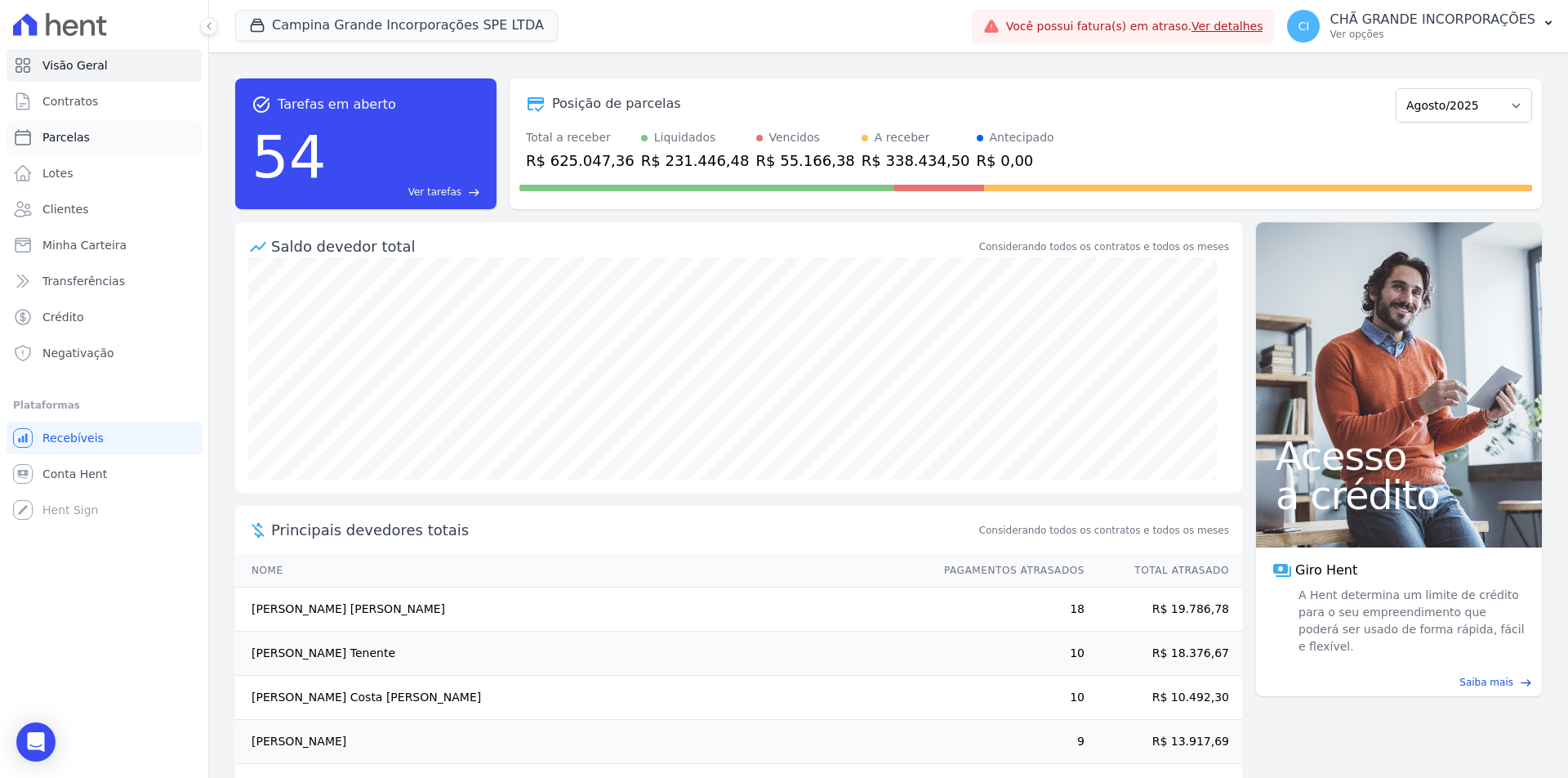
click at [61, 128] on link "Parcelas" at bounding box center [104, 137] width 196 height 32
select select
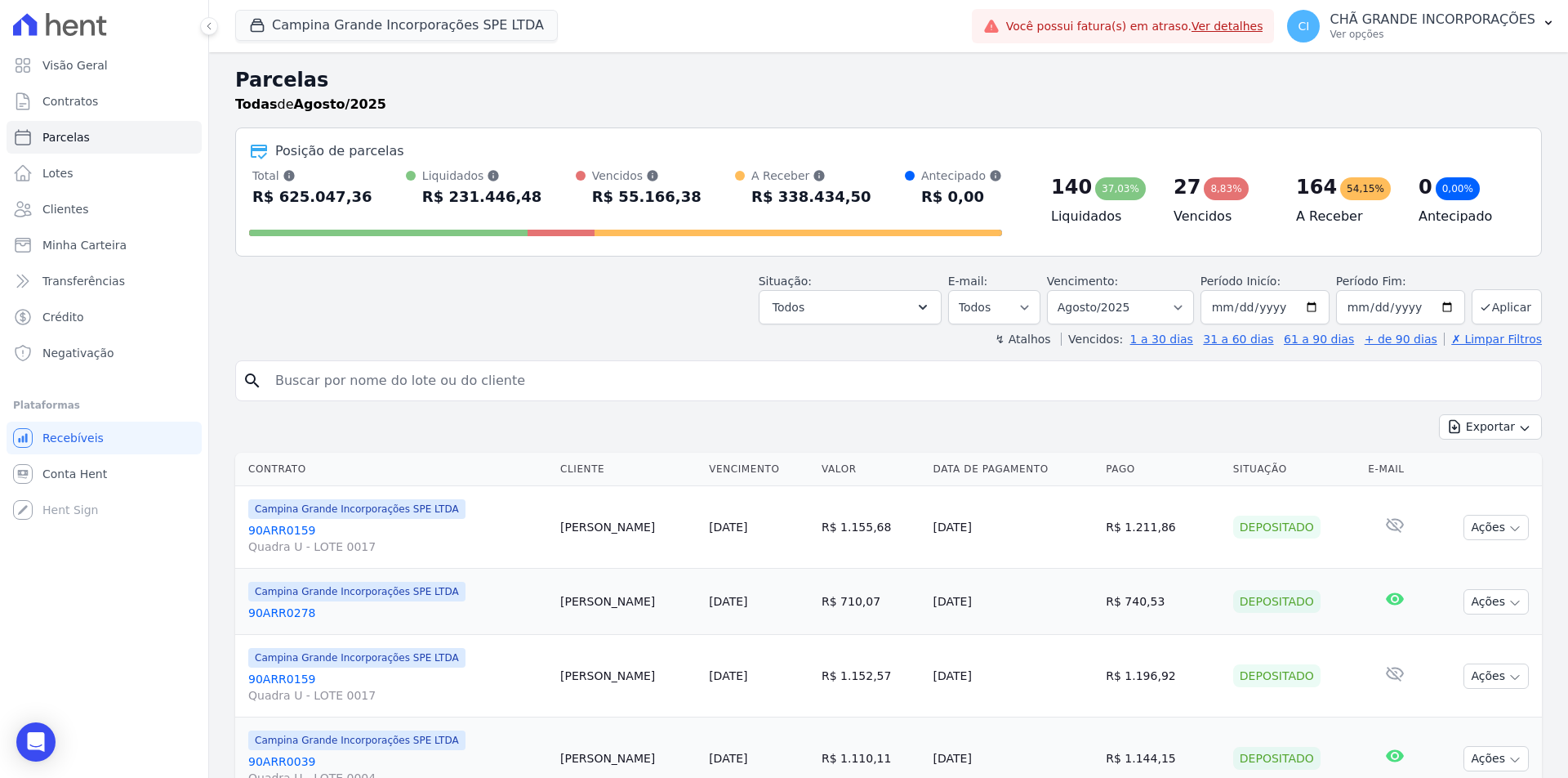
click at [512, 391] on input "search" at bounding box center [900, 381] width 1269 height 32
paste input "EDUARDO FERNANDES DE OLIVEIRA JUNIOR"
type input "EDUARDO FERNANDES DE OLIVEIRA JUNIOR"
select select
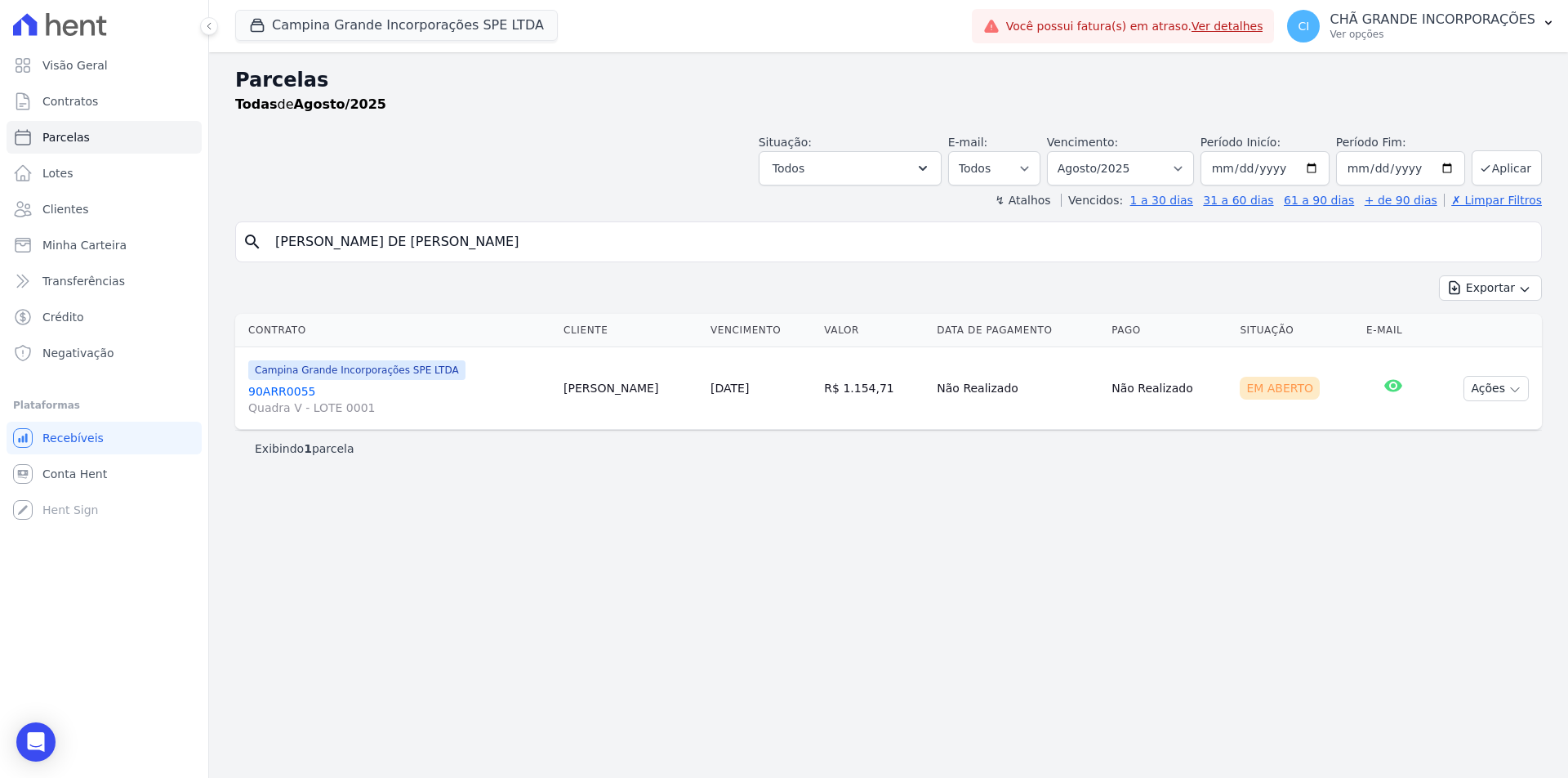
click at [296, 390] on link "90ARR0055 Quadra V - LOTE 0001" at bounding box center [399, 399] width 302 height 32
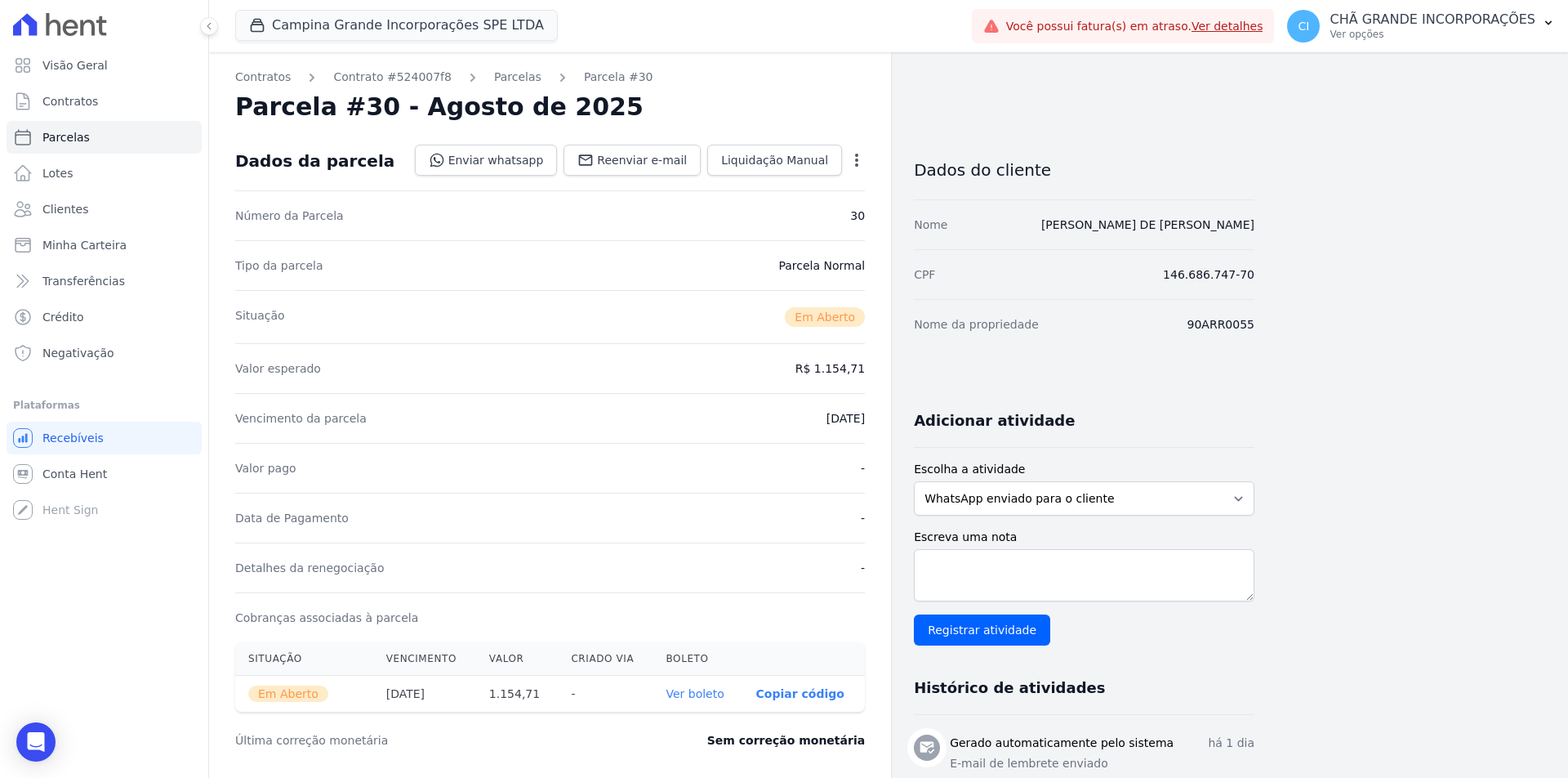
click at [690, 689] on link "Ver boleto" at bounding box center [694, 693] width 58 height 13
